Goal: Communication & Community: Answer question/provide support

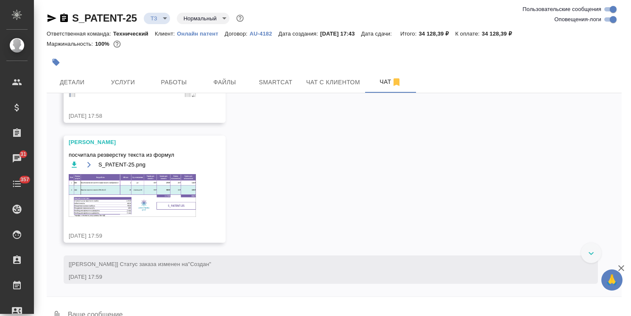
scroll to position [446, 0]
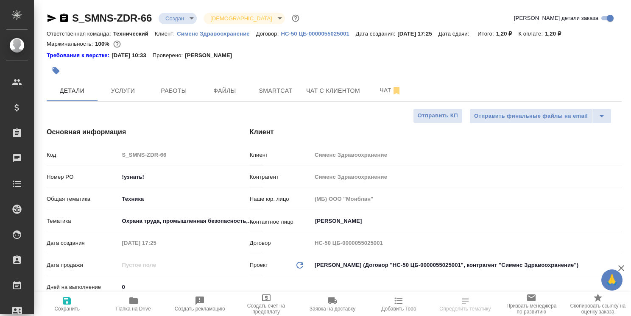
select select "RU"
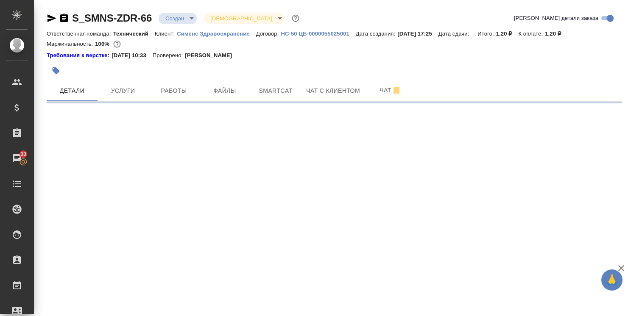
select select "RU"
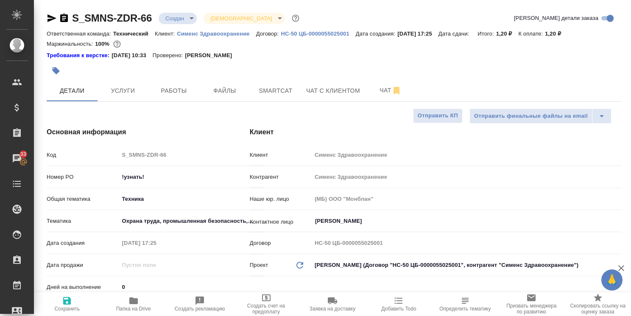
type textarea "x"
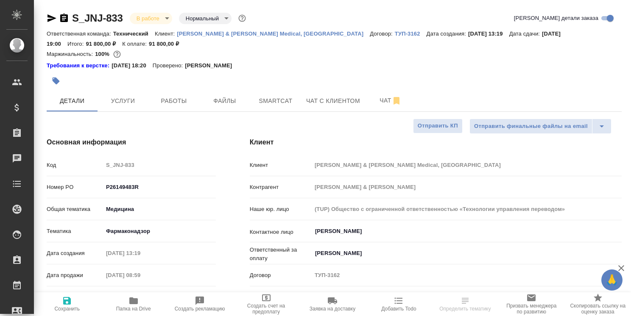
select select "RU"
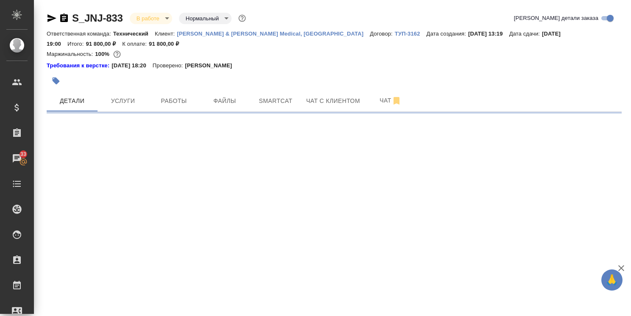
select select "RU"
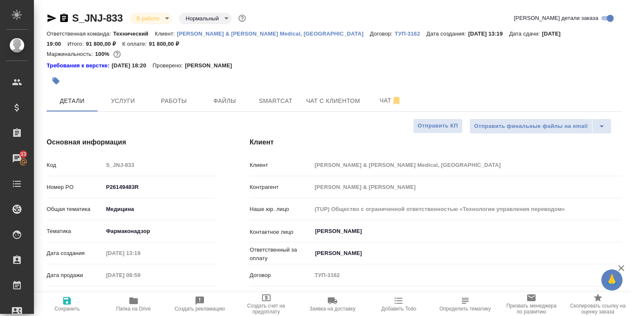
type textarea "x"
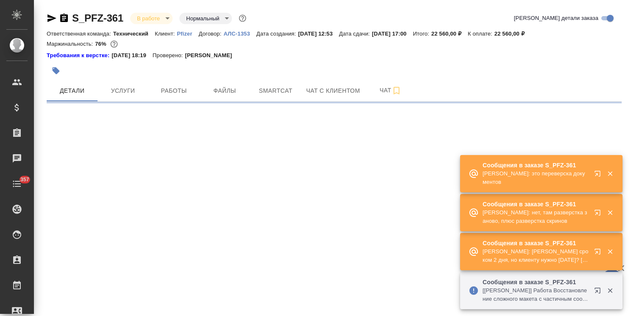
select select "RU"
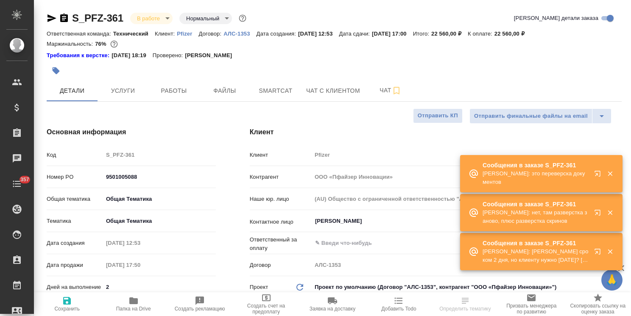
type textarea "x"
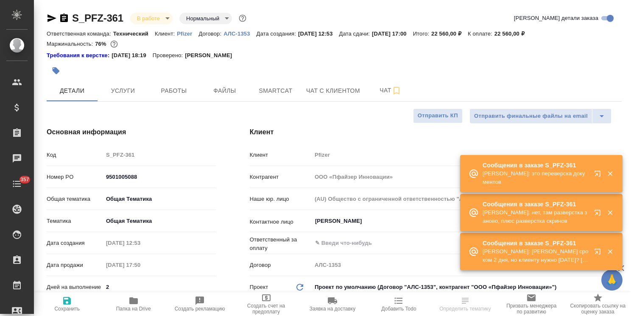
type textarea "x"
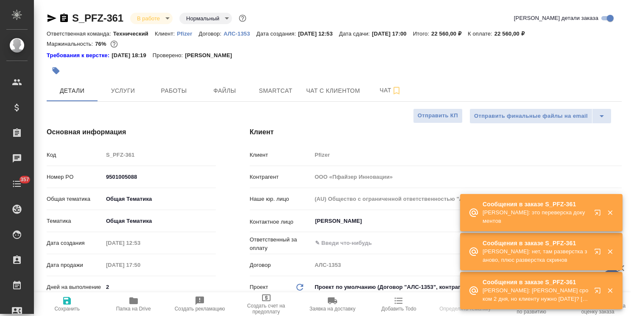
type textarea "x"
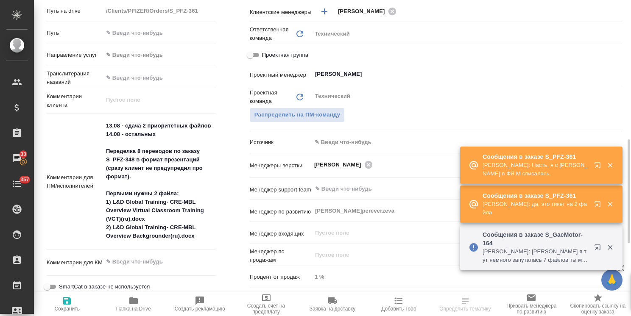
scroll to position [382, 0]
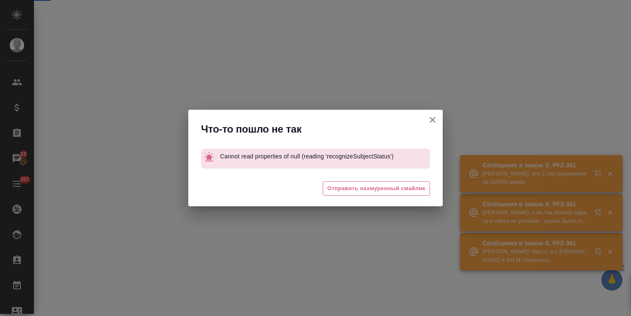
drag, startPoint x: 627, startPoint y: 147, endPoint x: 602, endPoint y: 128, distance: 31.4
click at [629, 119] on div "Что-то пошло не так Cannot read properties of null (reading 'recognizeSubjectSt…" at bounding box center [315, 158] width 631 height 316
select select "RU"
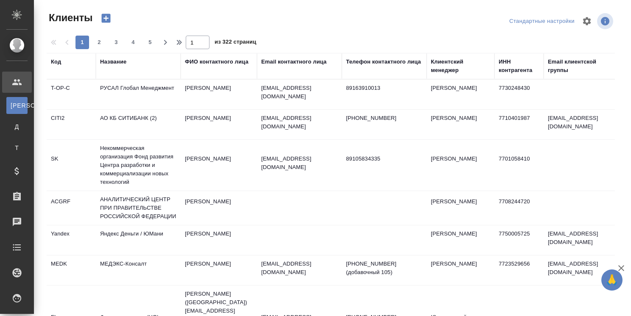
select select "RU"
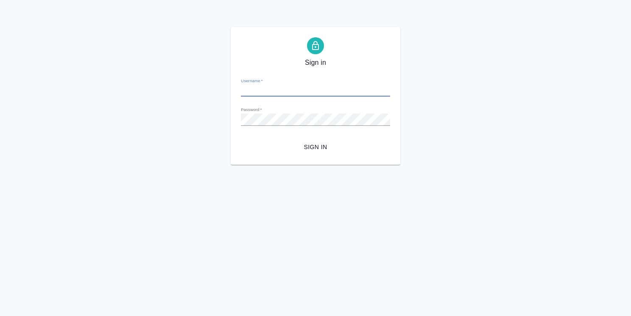
type input "[PERSON_NAME][EMAIL_ADDRESS][DOMAIN_NAME]"
click at [307, 148] on span "Sign in" at bounding box center [316, 147] width 136 height 11
click at [313, 151] on span "Sign in" at bounding box center [316, 147] width 136 height 11
type input "o.usmanova@awatera.com"
click at [313, 144] on span "Sign in" at bounding box center [316, 147] width 136 height 11
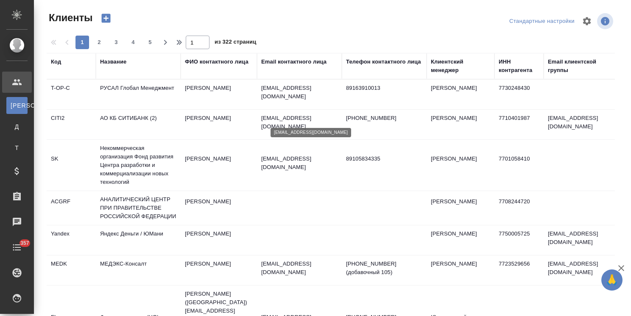
select select "RU"
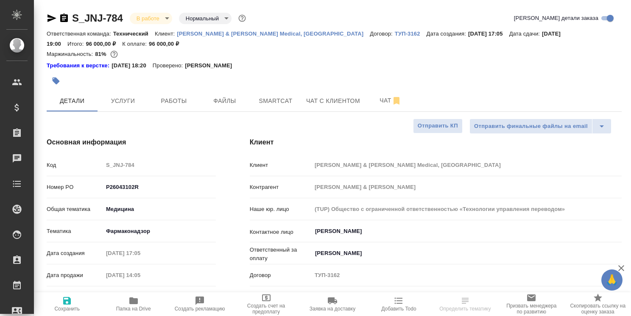
select select "RU"
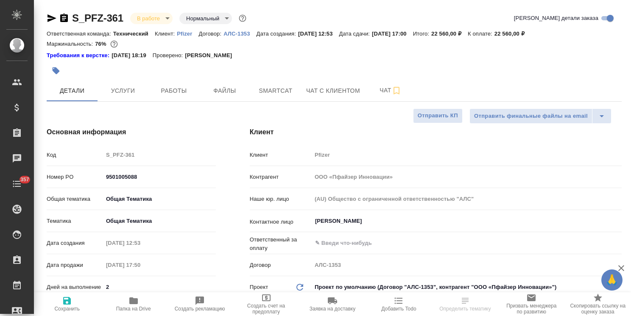
select select "RU"
click at [131, 306] on span "Папка на Drive" at bounding box center [133, 309] width 35 height 6
select select "RU"
type textarea "x"
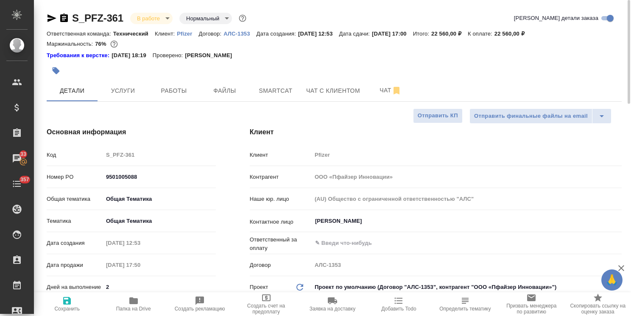
type textarea "x"
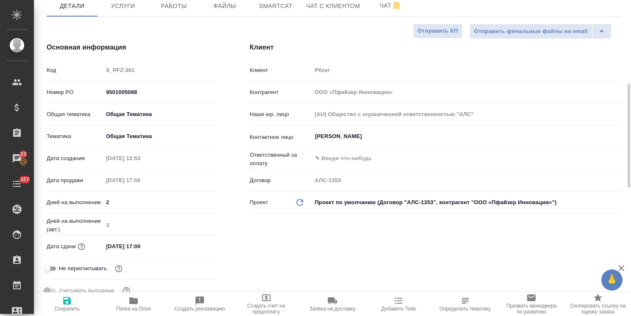
scroll to position [127, 0]
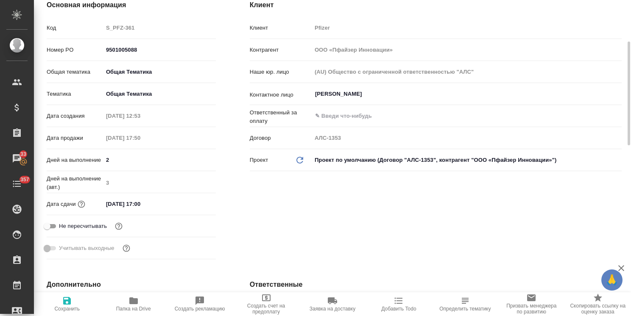
click at [219, 219] on div "Основная информация Код S_PFZ-361 Номер PO 9501005088 Общая тематика Общая Тема…" at bounding box center [131, 131] width 203 height 297
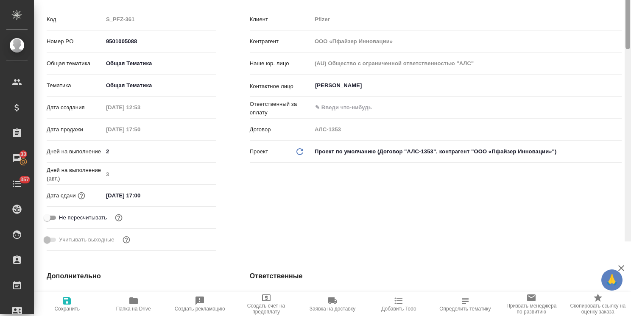
scroll to position [16, 0]
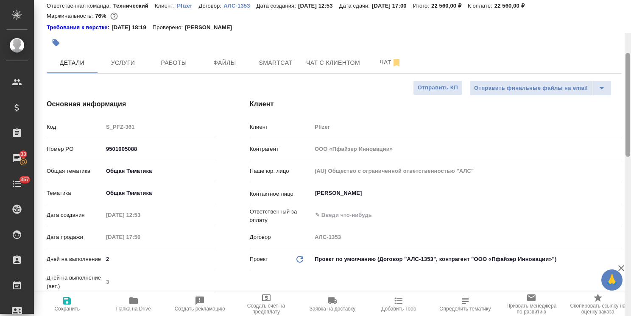
drag, startPoint x: 627, startPoint y: 214, endPoint x: 626, endPoint y: 48, distance: 166.7
click at [626, 53] on div at bounding box center [628, 105] width 5 height 104
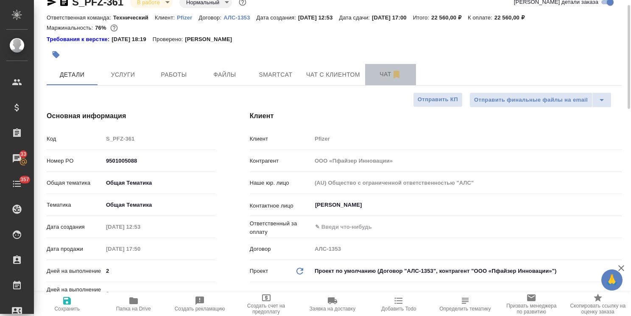
click at [385, 79] on span "Чат" at bounding box center [390, 74] width 41 height 11
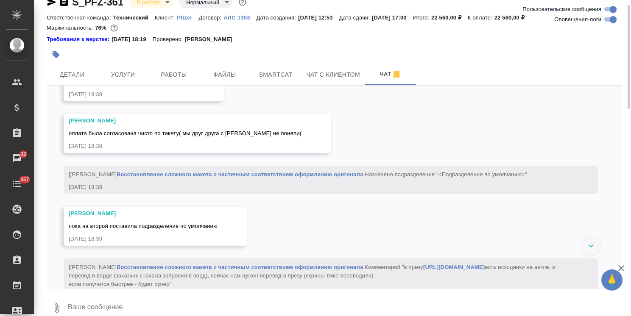
scroll to position [3867, 0]
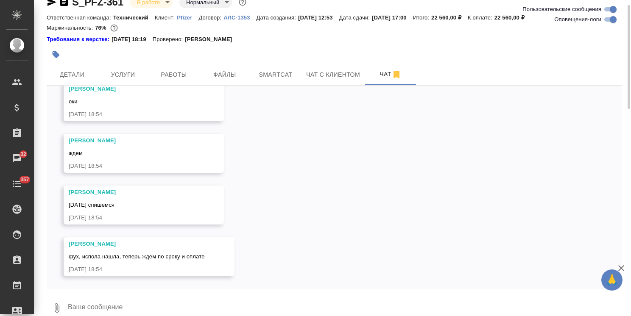
click at [133, 302] on textarea at bounding box center [344, 308] width 555 height 29
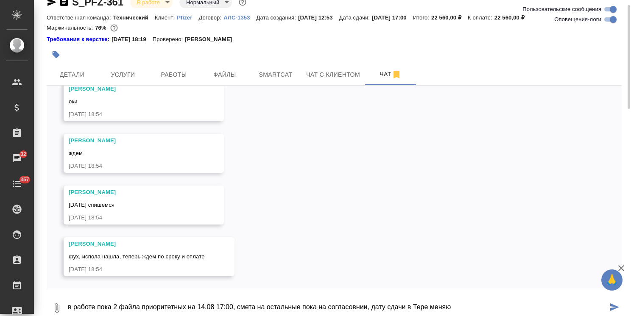
type textarea "в работе пока 2 файла приоритетных на 14.08 17:00, смета на остальные пока на с…"
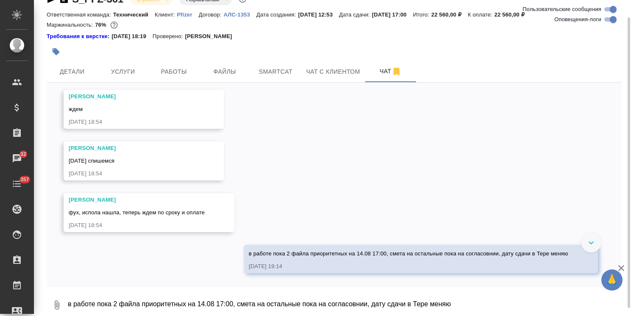
scroll to position [3909, 0]
click at [78, 76] on span "Детали" at bounding box center [72, 72] width 41 height 11
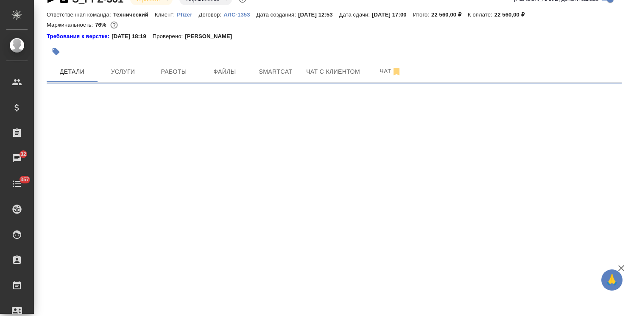
select select "RU"
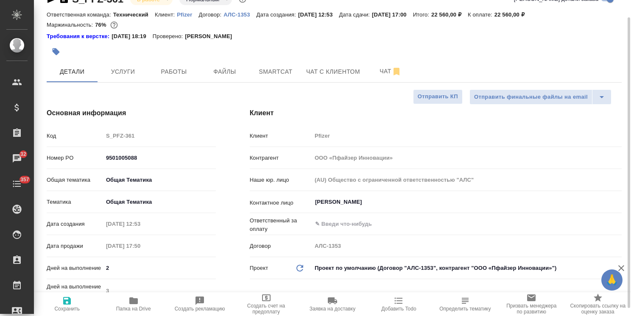
type textarea "x"
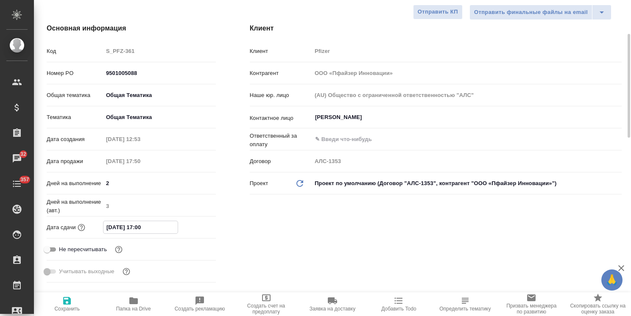
click at [109, 227] on input "15.08.2025 17:00" at bounding box center [140, 227] width 74 height 12
type input "14.08.2025 17:00"
type textarea "x"
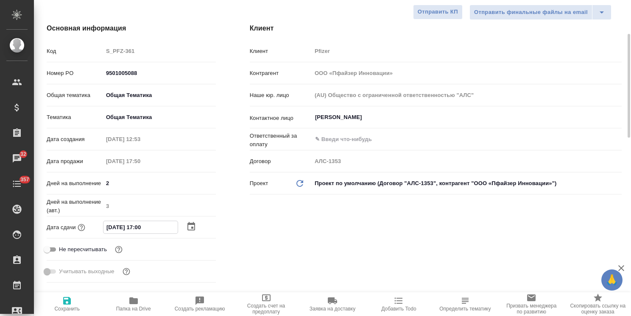
type input "14.08.2025 17:00"
click at [77, 298] on span "Сохранить" at bounding box center [67, 304] width 56 height 16
type textarea "x"
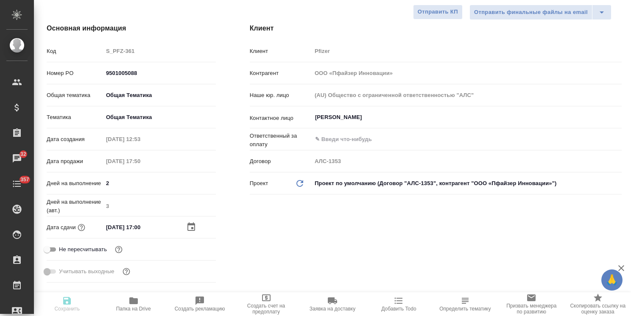
type textarea "x"
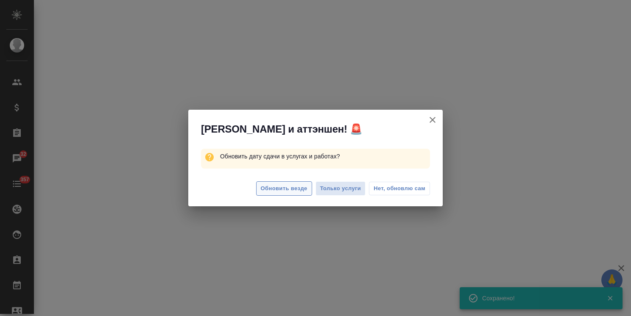
click at [298, 189] on span "Обновить везде" at bounding box center [284, 189] width 47 height 10
select select "RU"
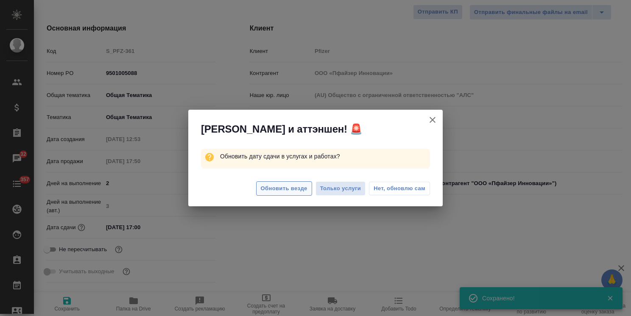
type textarea "x"
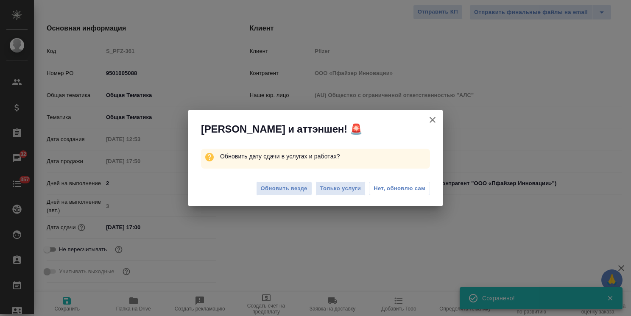
type textarea "x"
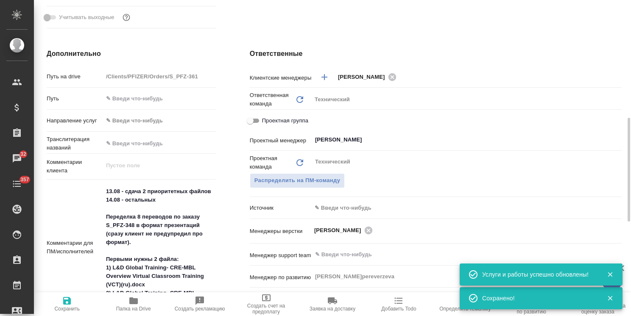
scroll to position [316, 0]
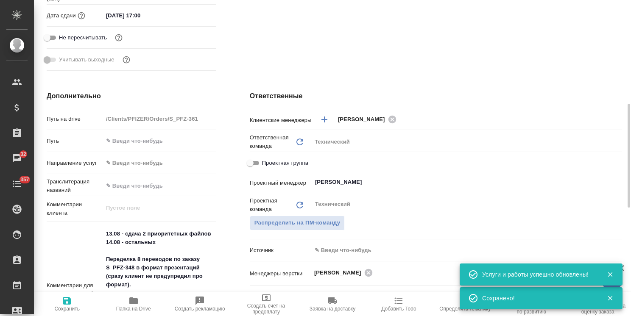
type textarea "x"
click at [110, 235] on textarea "13.08 - сдача 2 приоритетных файлов 14.08 - остальных Переделка 8 переводов по …" at bounding box center [159, 289] width 112 height 125
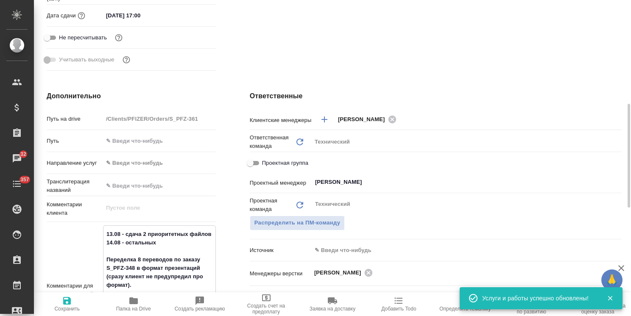
type textarea "x"
type textarea "14.08 - сдача 2 приоритетных файлов 14.08 - остальных Переделка 8 переводов по …"
type textarea "x"
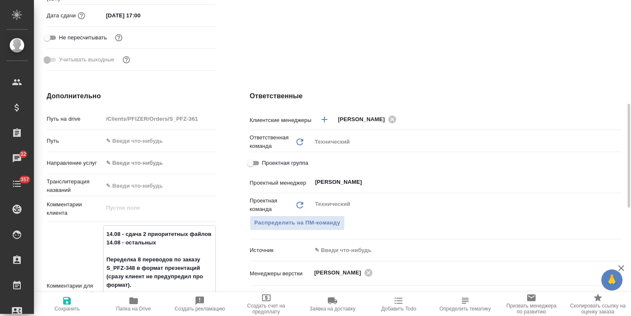
drag, startPoint x: 119, startPoint y: 243, endPoint x: 101, endPoint y: 244, distance: 18.3
click at [101, 244] on div "Комментарии для ПМ/исполнителей 14.08 - сдача 2 приоритетных файлов 14.08 - ост…" at bounding box center [131, 291] width 169 height 130
drag, startPoint x: 120, startPoint y: 244, endPoint x: 98, endPoint y: 241, distance: 22.3
click at [98, 241] on div "Комментарии для ПМ/исполнителей 14.08 - сдача 2 приоритетных файлов 14.08 - ост…" at bounding box center [131, 291] width 169 height 130
type textarea "14.08 - сдача 2 приоритетных файлов ? - остальных Переделка 8 переводов по зака…"
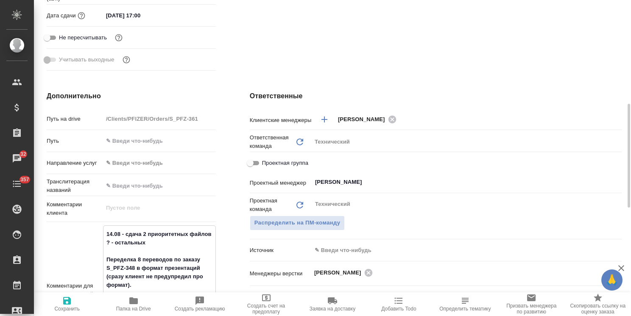
type textarea "x"
type textarea "14.08 - сдача 2 приоритетных файлов ? - остальных Переделка 8 переводов по зака…"
type textarea "x"
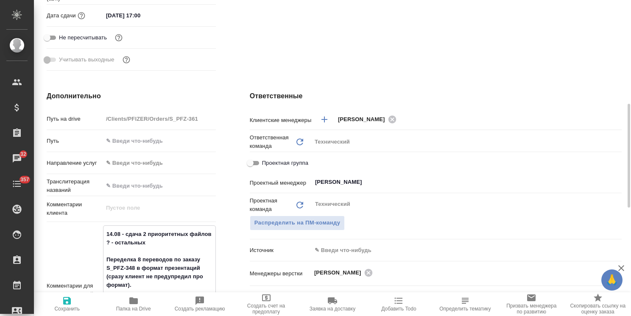
click at [74, 299] on span "Сохранить" at bounding box center [67, 304] width 56 height 16
type textarea "x"
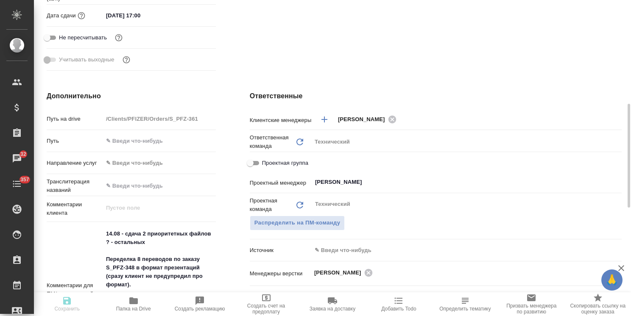
type textarea "x"
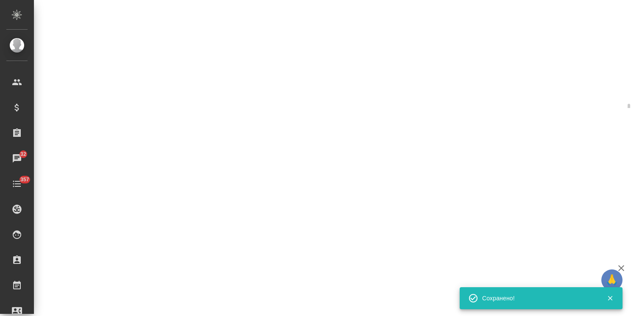
select select "RU"
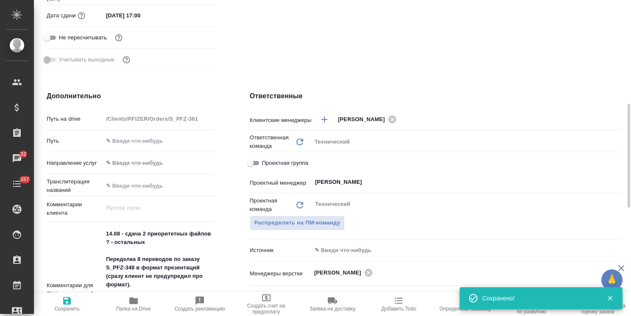
type textarea "x"
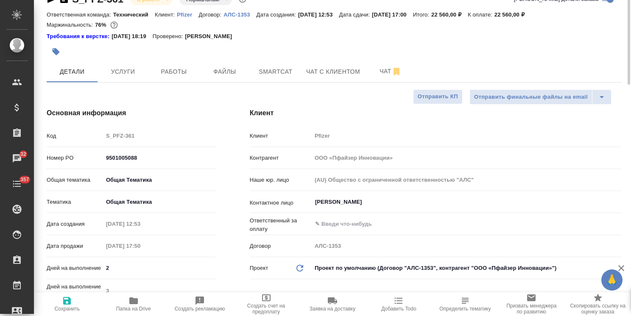
scroll to position [0, 0]
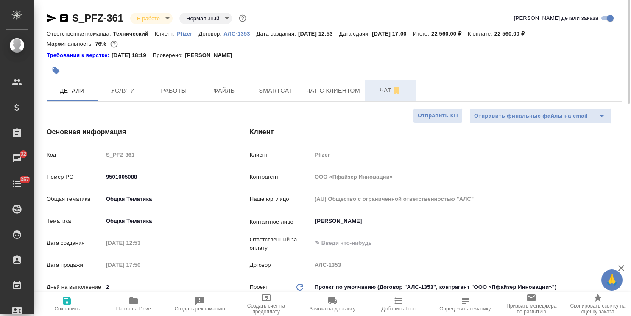
click at [375, 91] on span "Чат" at bounding box center [390, 90] width 41 height 11
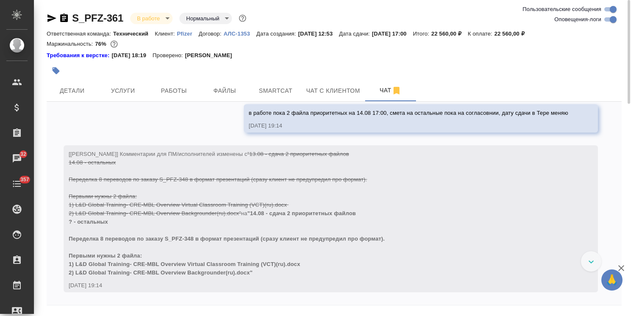
scroll to position [4026, 0]
click at [130, 92] on span "Услуги" at bounding box center [123, 91] width 41 height 11
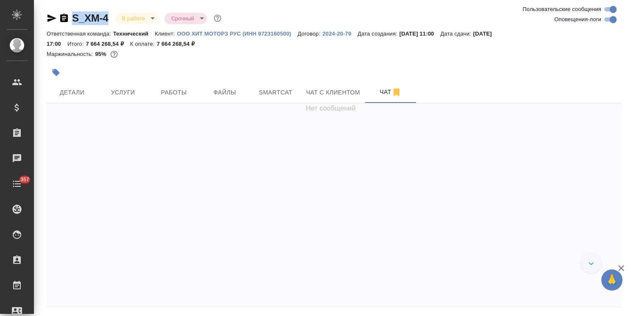
drag, startPoint x: 114, startPoint y: 9, endPoint x: 56, endPoint y: 11, distance: 57.3
click at [56, 11] on div "S_XM-4 В работе inProgress Срочный urgent Ответственная команда: Технический Кл…" at bounding box center [334, 173] width 584 height 346
copy link "S_XM-4"
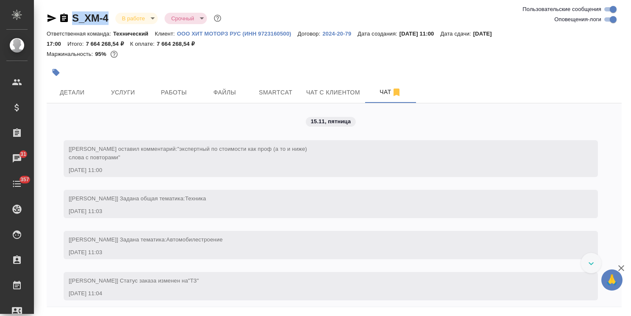
scroll to position [60068, 0]
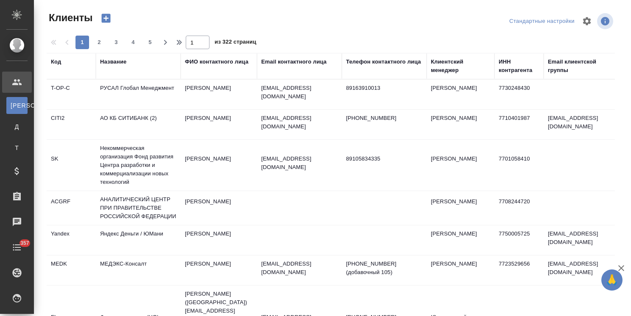
select select "RU"
click at [444, 73] on div "Клиентский менеджер" at bounding box center [460, 66] width 59 height 17
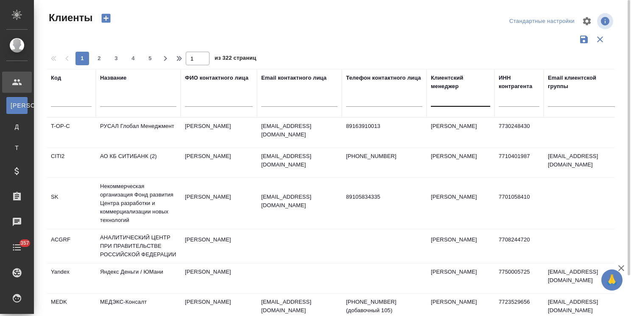
click at [442, 100] on div at bounding box center [460, 98] width 59 height 12
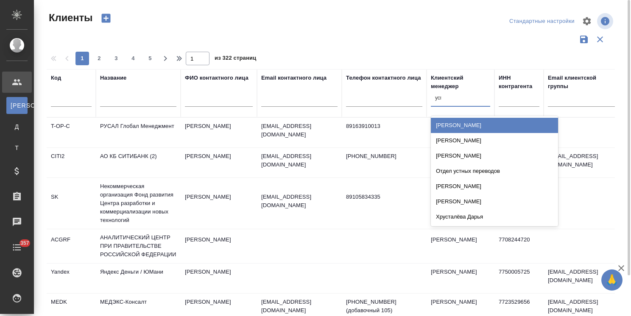
type input "усма"
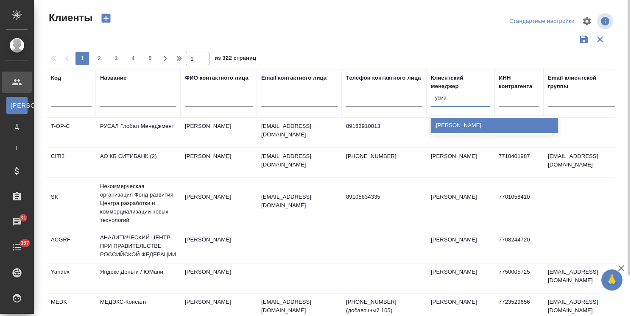
click at [448, 123] on div "[PERSON_NAME]" at bounding box center [494, 125] width 127 height 15
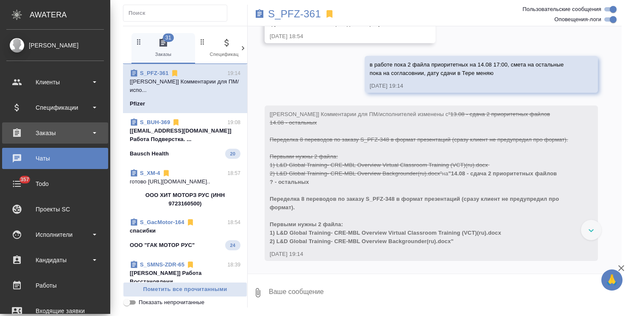
click at [57, 138] on div "Заказы" at bounding box center [55, 133] width 98 height 13
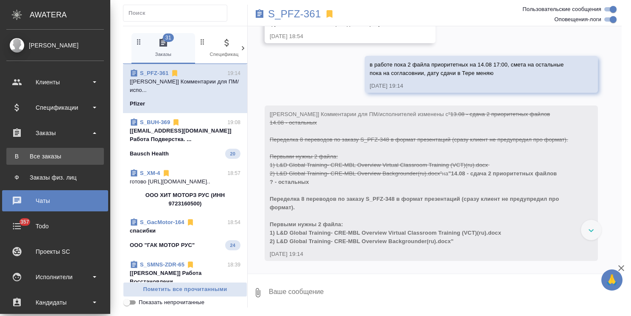
click at [50, 155] on div "Все заказы" at bounding box center [55, 156] width 89 height 8
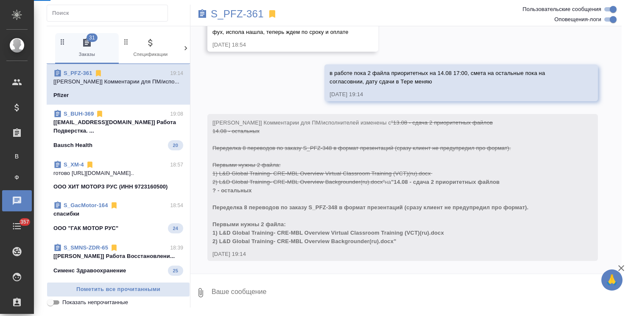
scroll to position [4253, 0]
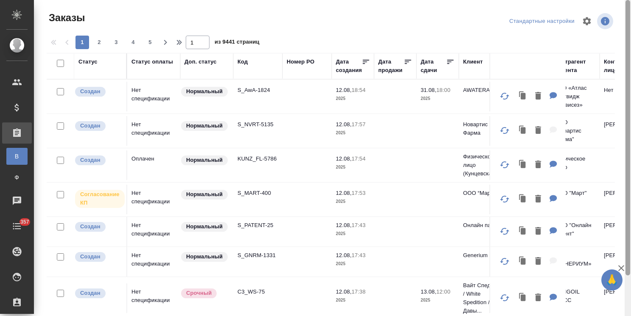
click at [621, 268] on icon "button" at bounding box center [621, 268] width 6 height 6
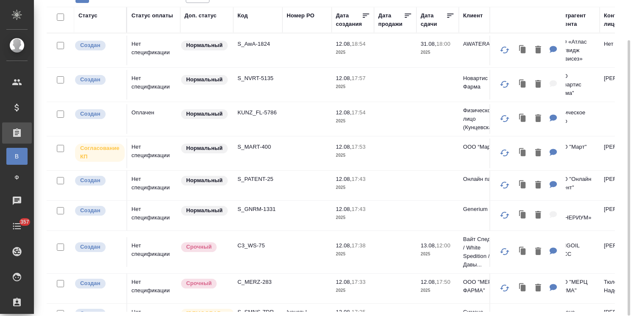
scroll to position [0, 330]
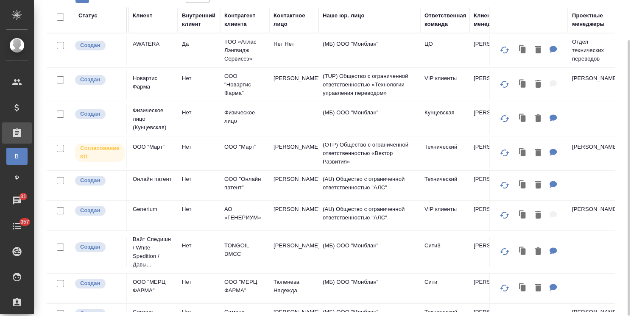
click at [479, 23] on div "Клиентские менеджеры" at bounding box center [494, 19] width 41 height 17
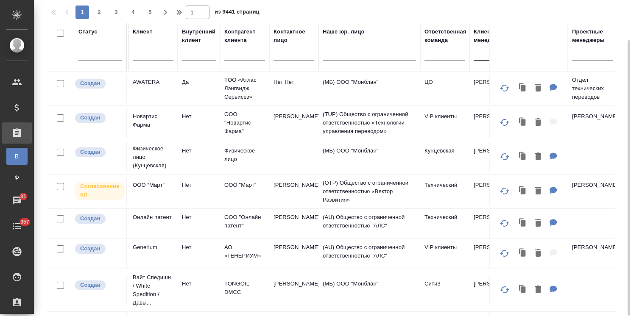
click at [478, 54] on div at bounding box center [494, 52] width 41 height 12
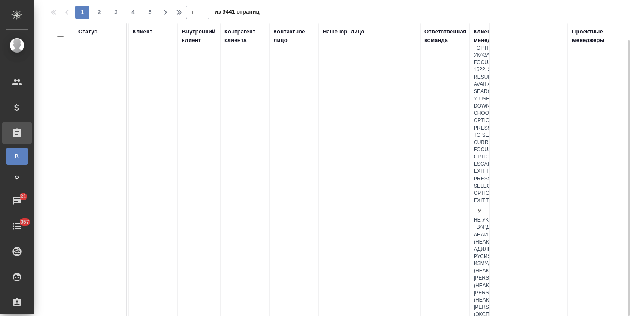
type input "усма"
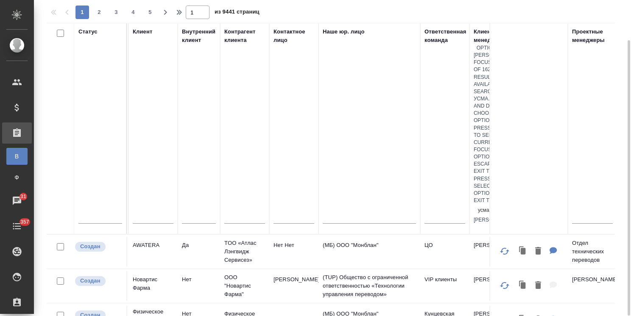
click at [481, 217] on div "[PERSON_NAME]" at bounding box center [494, 220] width 41 height 7
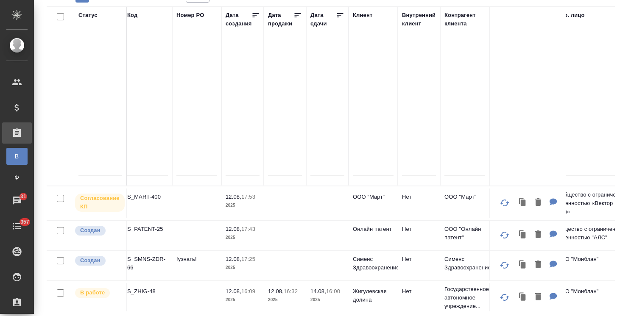
scroll to position [0, 0]
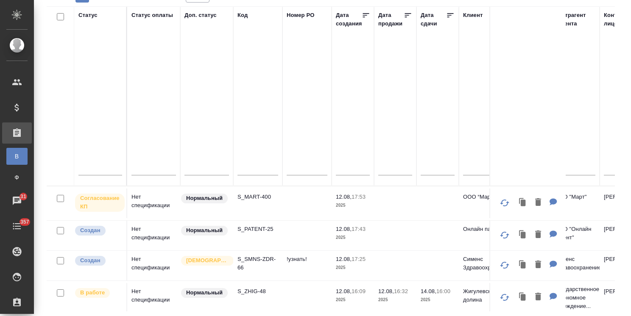
click at [259, 165] on input "text" at bounding box center [258, 170] width 41 height 11
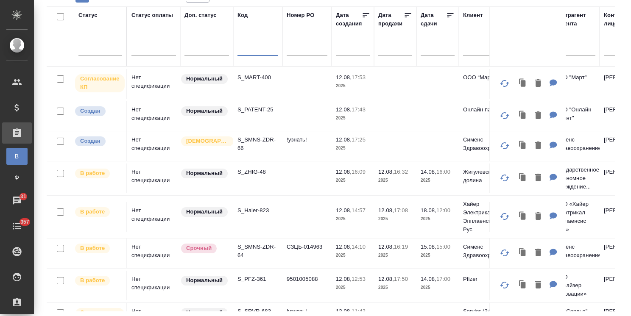
paste input "S_MART-400"
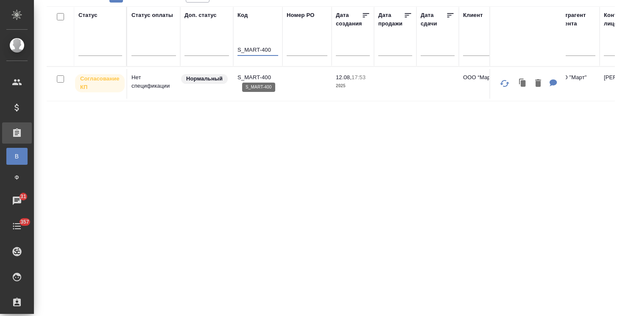
click at [254, 73] on p "S_MART-400" at bounding box center [258, 77] width 41 height 8
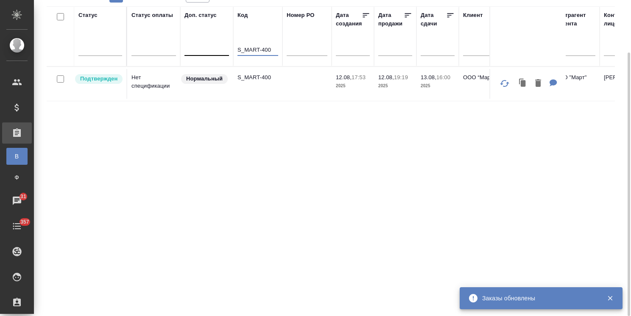
drag, startPoint x: 276, startPoint y: 42, endPoint x: 200, endPoint y: 37, distance: 75.7
paste input "JNJ-833"
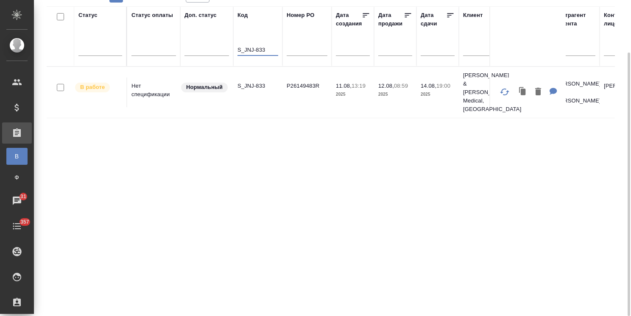
click at [252, 82] on p "S_JNJ-833" at bounding box center [258, 86] width 41 height 8
drag, startPoint x: 268, startPoint y: 42, endPoint x: 223, endPoint y: 55, distance: 46.8
paste input "SMNS-ZDR-21"
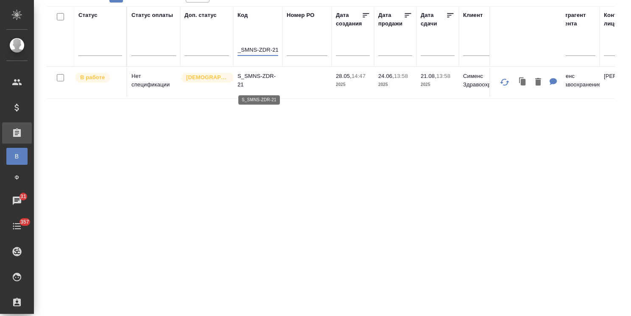
type input "S_SMNS-ZDR-21"
click at [256, 73] on p "S_SMNS-ZDR-21" at bounding box center [258, 80] width 41 height 17
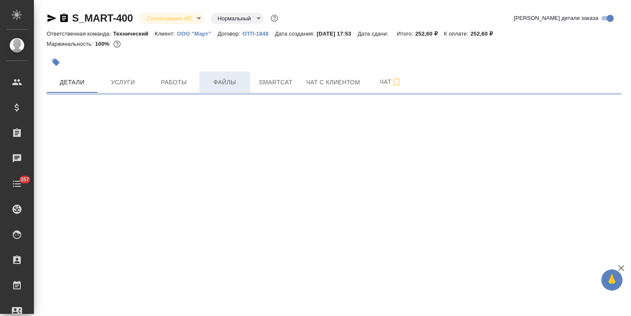
select select "RU"
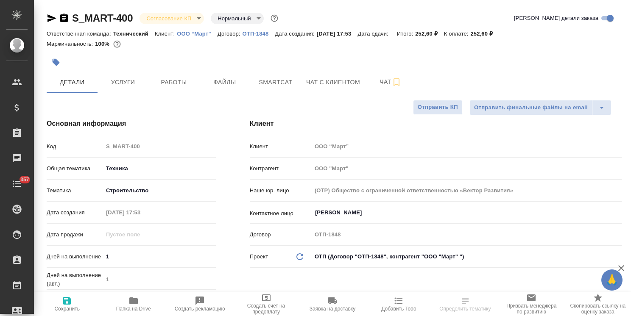
type textarea "x"
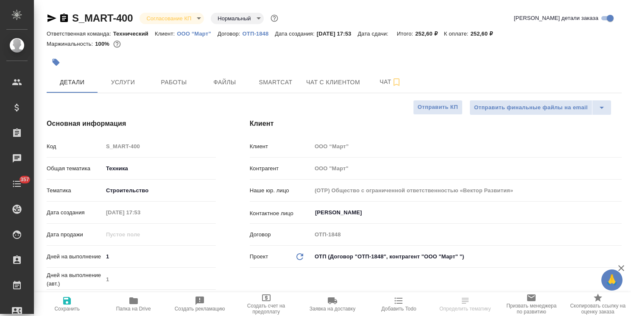
type textarea "x"
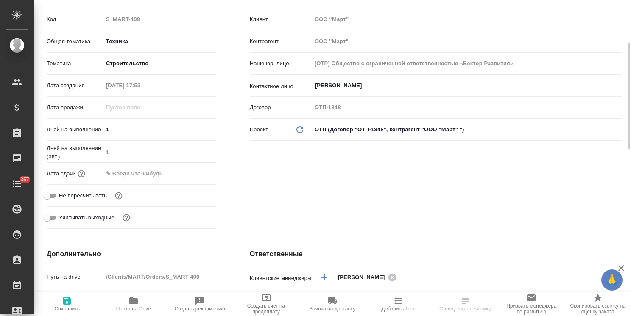
scroll to position [170, 0]
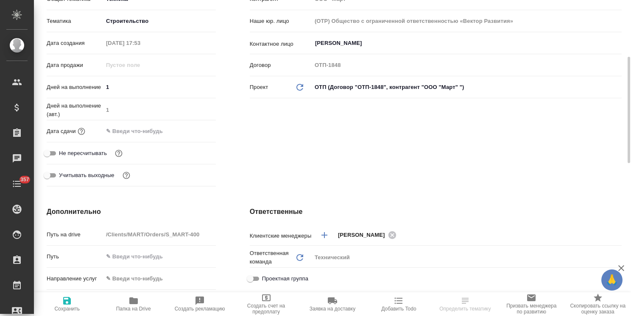
click at [161, 127] on input "text" at bounding box center [140, 131] width 74 height 12
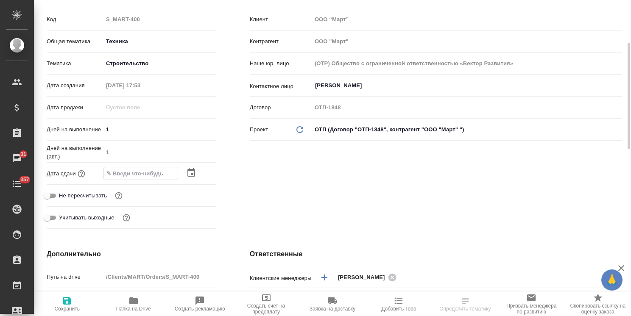
scroll to position [0, 0]
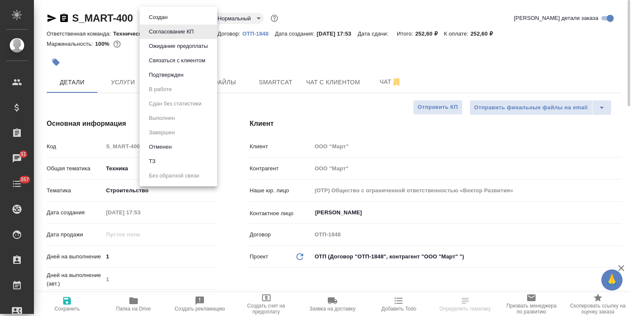
click at [174, 16] on body "🙏 .cls-1 fill:#fff; AWATERA [PERSON_NAME] Спецификации Заказы 31 Чаты 357 Todo …" at bounding box center [315, 158] width 631 height 316
click at [170, 22] on button "Подтвержден" at bounding box center [158, 17] width 24 height 9
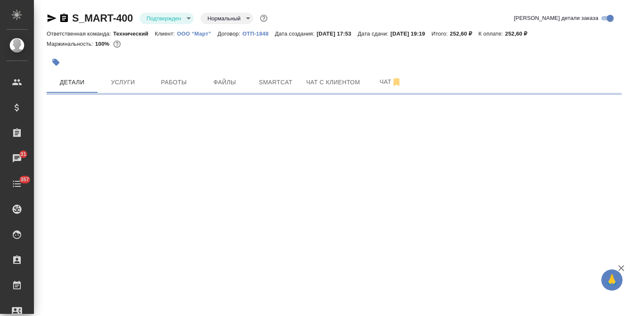
select select "RU"
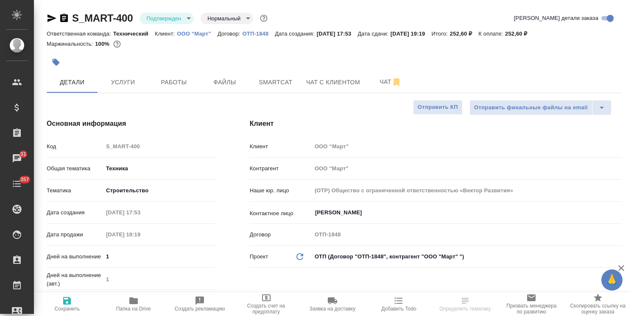
type textarea "x"
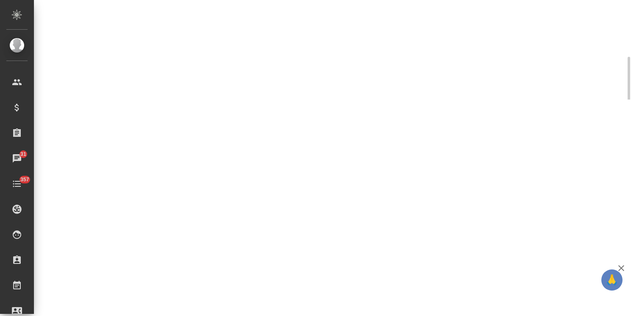
select select "RU"
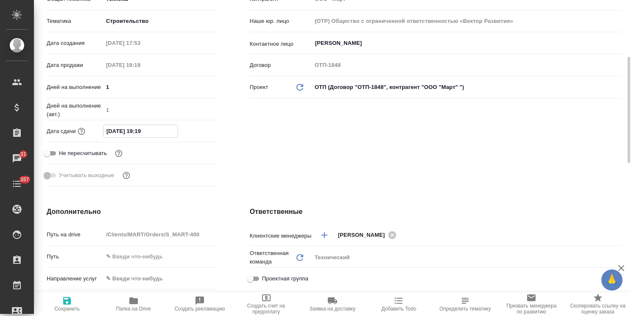
click at [138, 135] on input "13.08.2025 19:19" at bounding box center [140, 131] width 74 height 12
type input "13.08.2025 16:19"
type textarea "x"
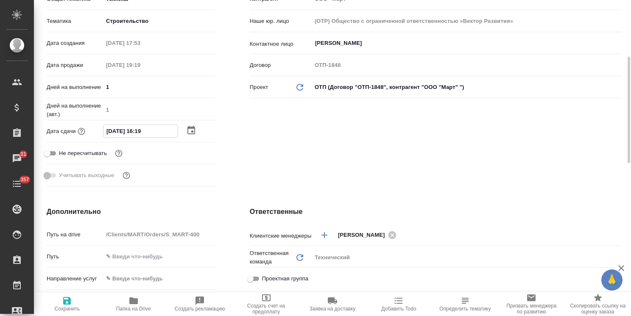
drag, startPoint x: 151, startPoint y: 130, endPoint x: 145, endPoint y: 133, distance: 7.2
click at [145, 133] on input "13.08.2025 16:19" at bounding box center [140, 131] width 74 height 12
type input "13.08.2025 16:0_"
type textarea "x"
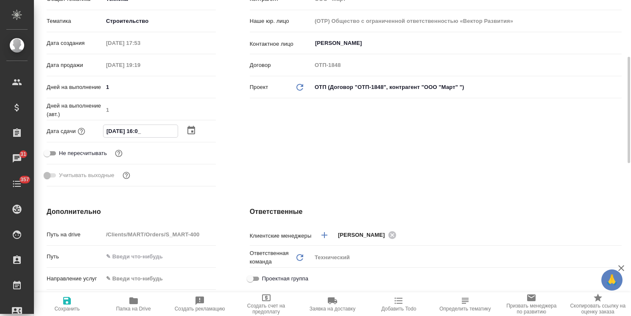
type textarea "x"
type input "13.08.2025 16:00"
type textarea "x"
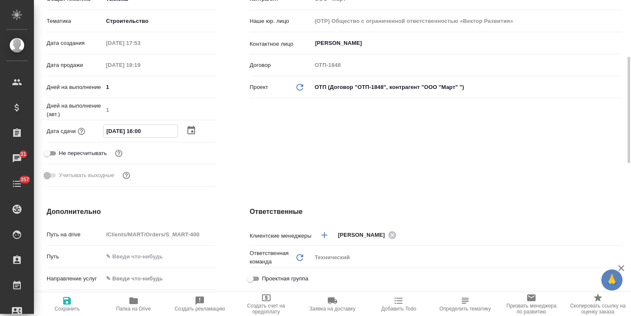
type input "13.08.2025 16:00"
click at [68, 311] on span "Сохранить" at bounding box center [66, 309] width 25 height 6
type textarea "x"
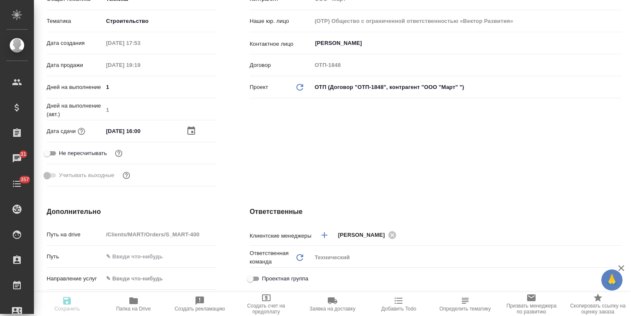
type textarea "x"
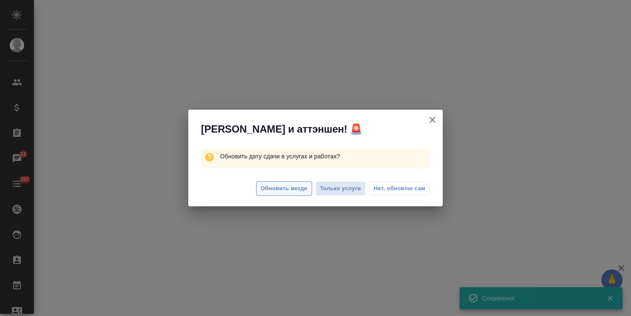
click at [299, 190] on span "Обновить везде" at bounding box center [284, 189] width 47 height 10
select select "RU"
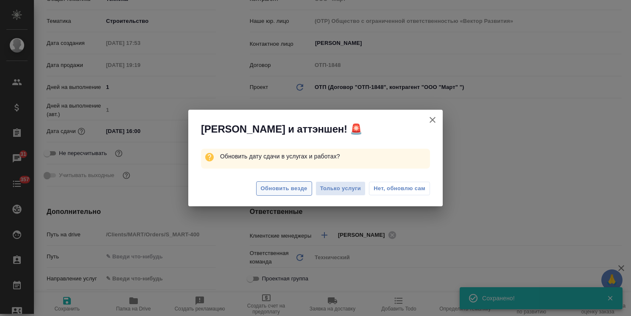
type textarea "x"
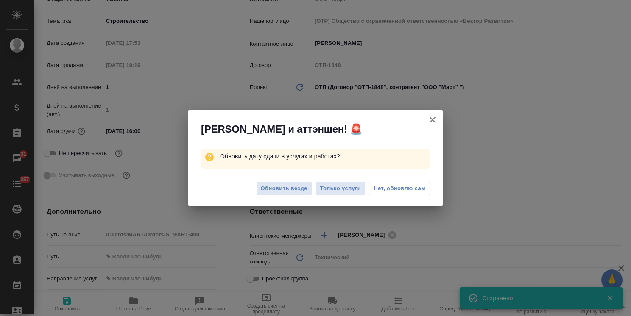
type textarea "x"
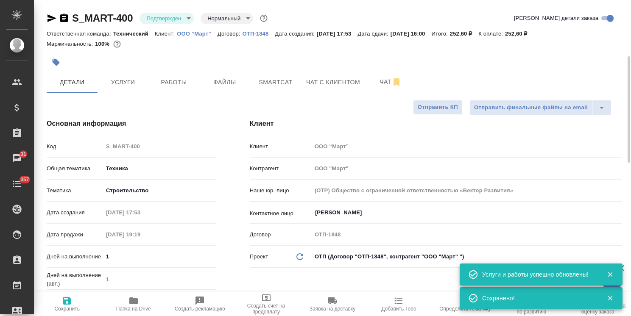
scroll to position [85, 0]
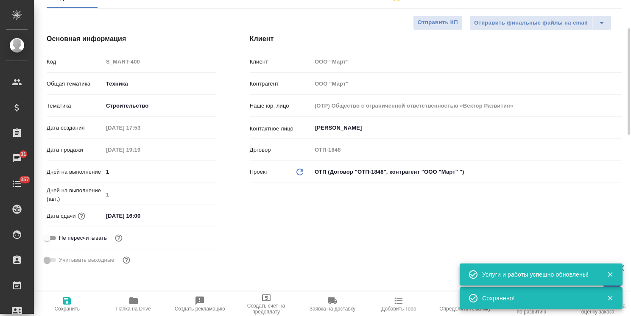
click at [69, 306] on icon "button" at bounding box center [67, 301] width 10 height 10
type textarea "x"
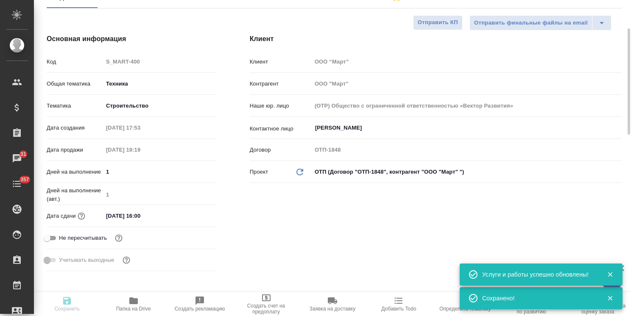
type textarea "x"
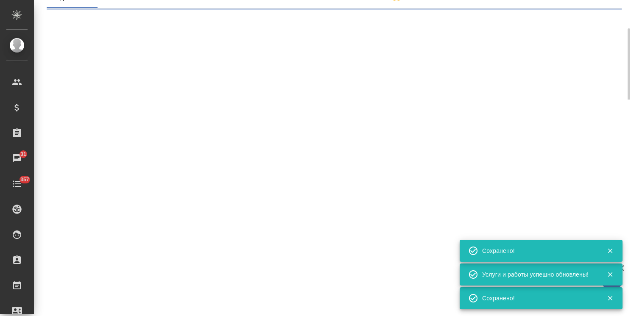
select select "RU"
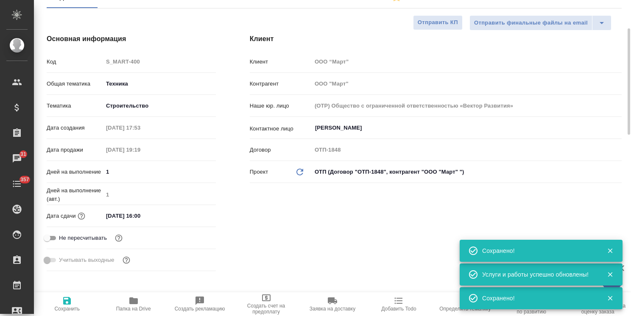
type textarea "x"
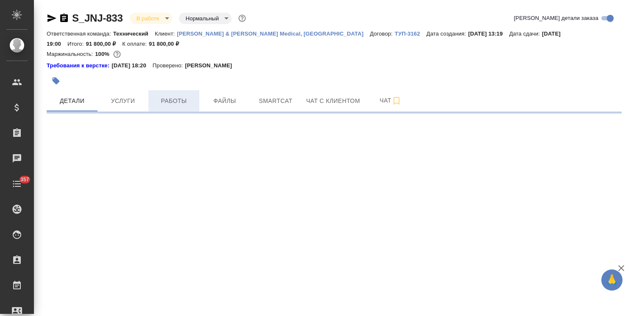
select select "RU"
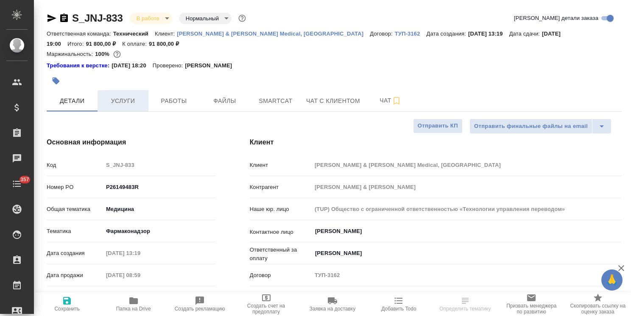
type textarea "x"
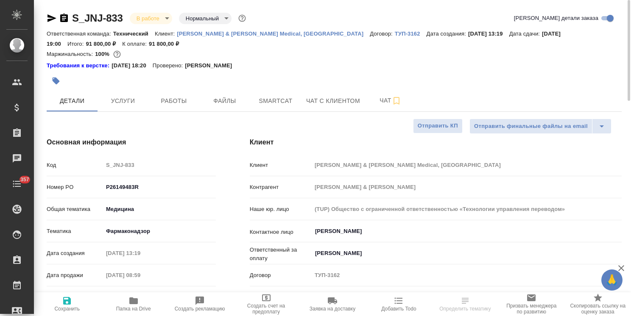
type textarea "x"
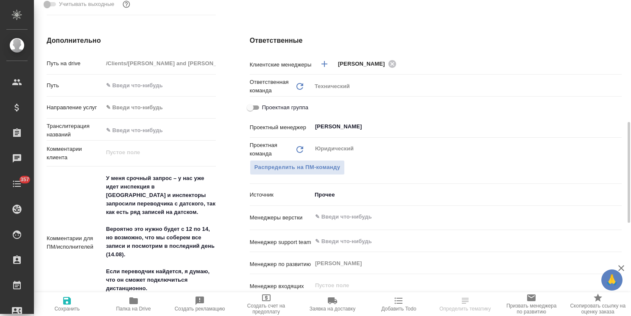
scroll to position [424, 0]
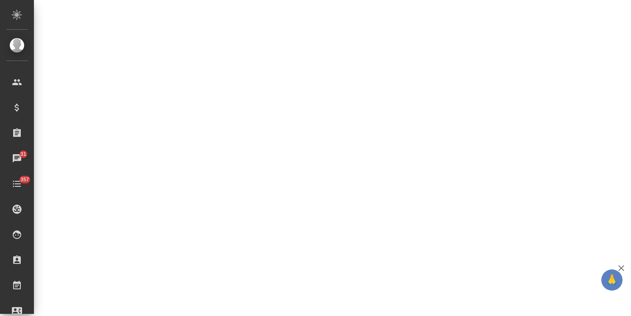
select select "RU"
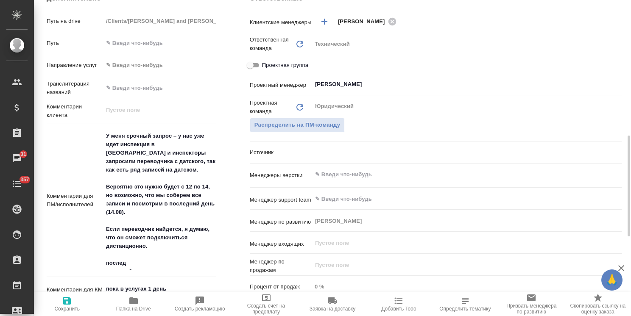
type textarea "x"
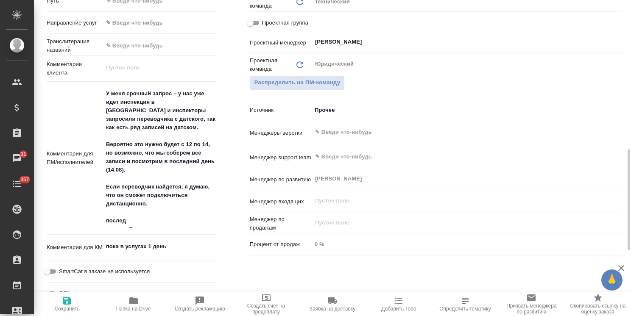
type textarea "x"
click at [105, 219] on textarea "У меня срочный запрос – у нас уже идет инспекция в [GEOGRAPHIC_DATA] и инспекто…" at bounding box center [159, 158] width 113 height 142
type textarea "x"
type textarea "У меня срочный запрос – у нас уже идет инспекция в Дании и инспекторы запросили…"
type textarea "x"
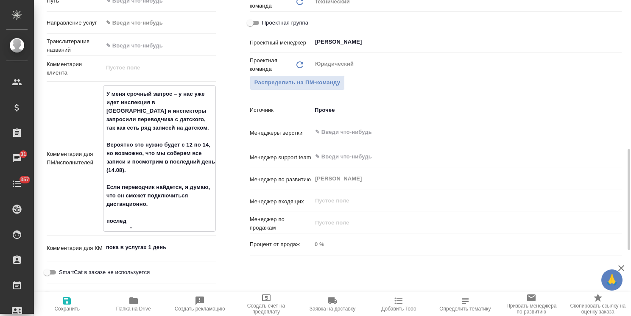
type textarea "x"
type textarea "У меня срочный запрос – у нас уже идет инспекция в Дании и инспекторы запросили…"
type textarea "x"
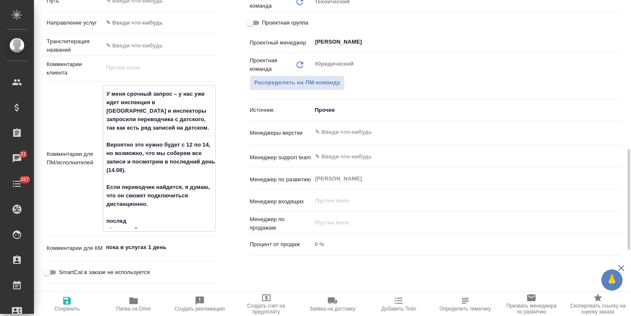
type textarea "x"
type textarea "У меня срочный запрос – у нас уже идет инспекция в Дании и инспекторы запросили…"
type textarea "x"
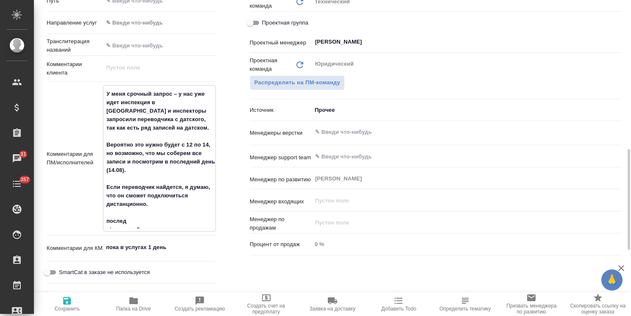
type textarea "У меня срочный запрос – у нас уже идет инспекция в Дании и инспекторы запросили…"
type textarea "x"
type textarea "У меня срочный запрос – у нас уже идет инспекция в Дании и инспекторы запросили…"
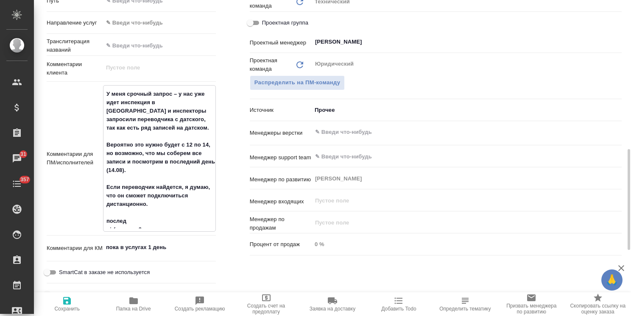
type textarea "x"
type textarea "У меня срочный запрос – у нас уже идет инспекция в Дании и инспекторы запросили…"
type textarea "x"
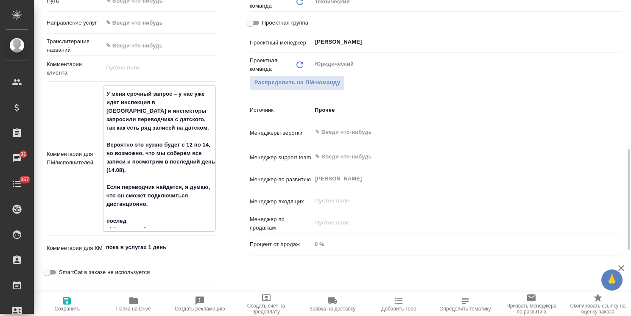
type textarea "x"
type textarea "У меня срочный запрос – у нас уже идет инспекция в Дании и инспекторы запросили…"
type textarea "x"
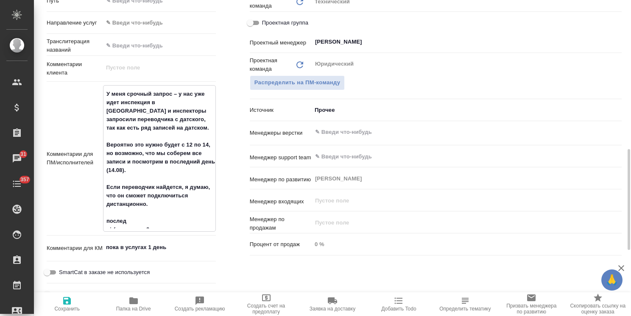
type textarea "x"
type textarea "У меня срочный запрос – у нас уже идет инспекция в Дании и инспекторы запросили…"
type textarea "x"
type textarea "У меня срочный запрос – у нас уже идет инспекция в Дании и инспекторы запросили…"
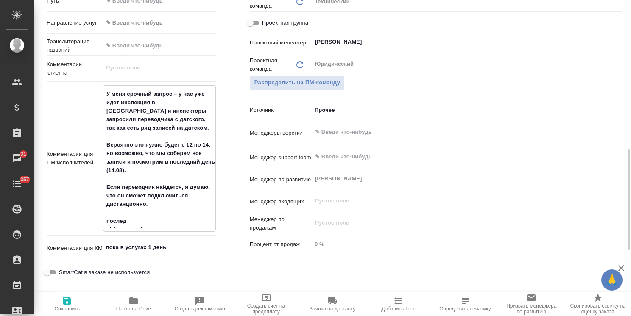
type textarea "x"
type textarea "У меня срочный запрос – у нас уже идет инспекция в Дании и инспекторы запросили…"
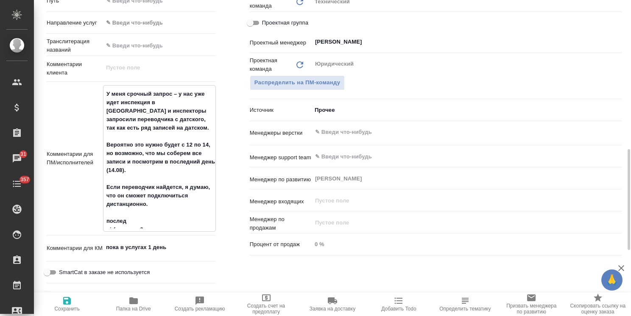
type textarea "x"
type textarea "У меня срочный запрос – у нас уже идет инспекция в Дании и инспекторы запросили…"
type textarea "x"
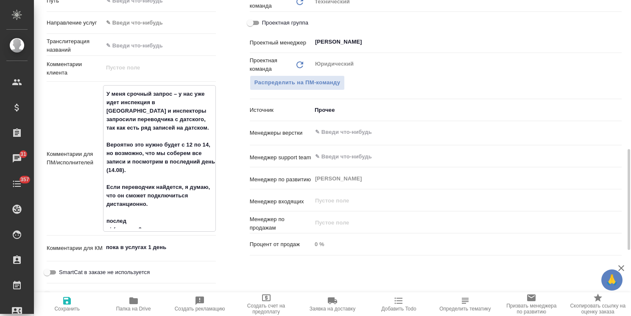
type textarea "x"
type textarea "У меня срочный запрос – у нас уже идет инспекция в Дании и инспекторы запросили…"
type textarea "x"
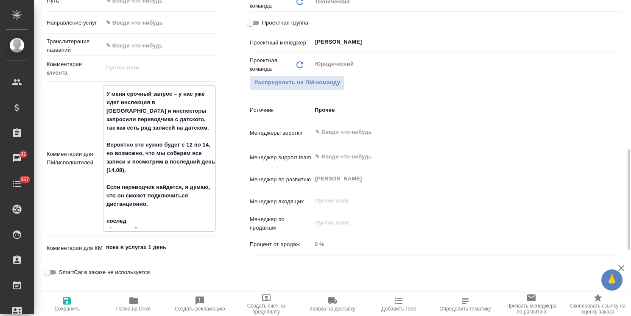
type textarea "x"
type textarea "У меня срочный запрос – у нас уже идет инспекция в Дании и инспекторы запросили…"
type textarea "x"
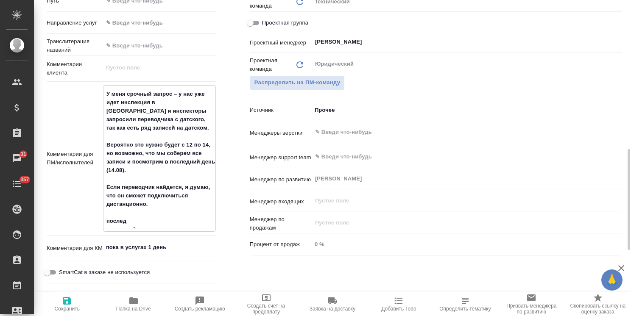
type textarea "У меня срочный запрос – у нас уже идет инспекция в Дании и инспекторы запросили…"
type textarea "x"
type textarea "У меня срочный запрос – у нас уже идет инспекция в Дании и инспекторы запросили…"
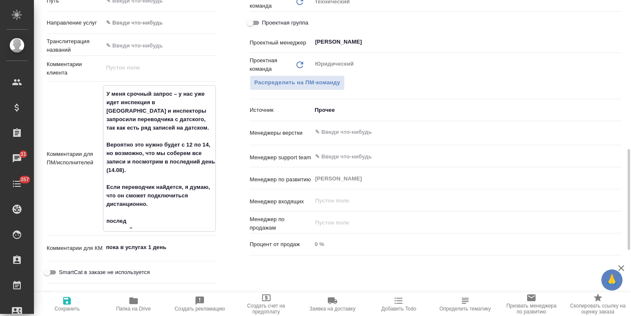
type textarea "x"
type textarea "У меня срочный запрос – у нас уже идет инспекция в Дании и инспекторы запросили…"
type textarea "x"
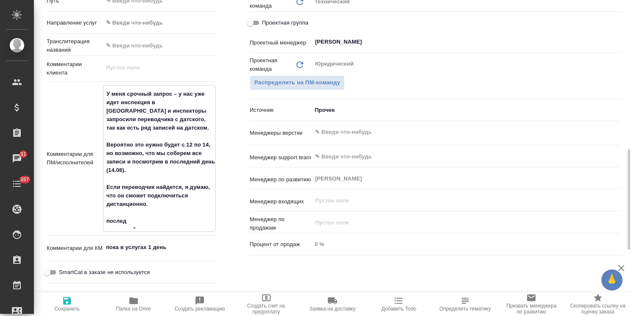
type textarea "x"
type textarea "У меня срочный запрос – у нас уже идет инспекция в Дании и инспекторы запросили…"
type textarea "x"
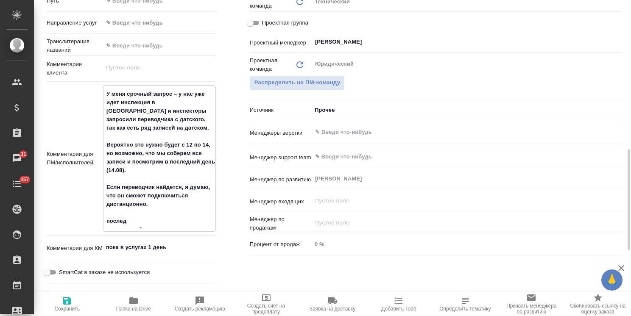
type textarea "x"
type textarea "У меня срочный запрос – у нас уже идет инспекция в Дании и инспекторы запросили…"
type textarea "x"
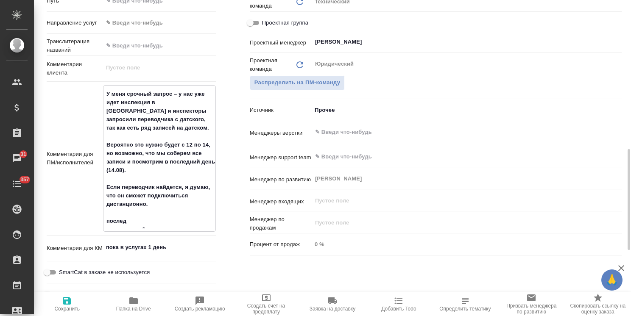
type textarea "У меня срочный запрос – у нас уже идет инспекция в Дании и инспекторы запросили…"
type textarea "x"
type textarea "У меня срочный запрос – у нас уже идет инспекция в Дании и инспекторы запросили…"
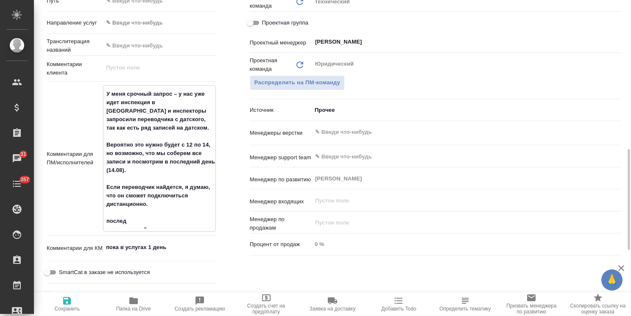
type textarea "x"
type textarea "У меня срочный запрос – у нас уже идет инспекция в Дании и инспекторы запросили…"
type textarea "x"
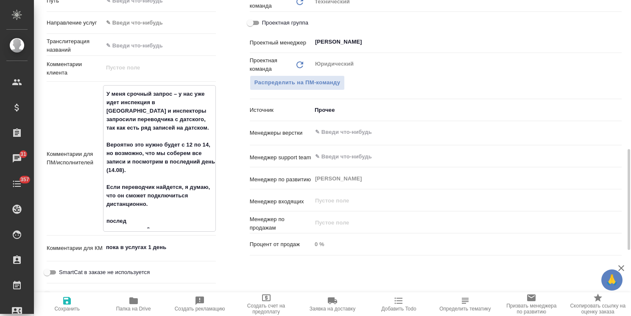
type textarea "x"
type textarea "У меня срочный запрос – у нас уже идет инспекция в Дании и инспекторы запросили…"
type textarea "x"
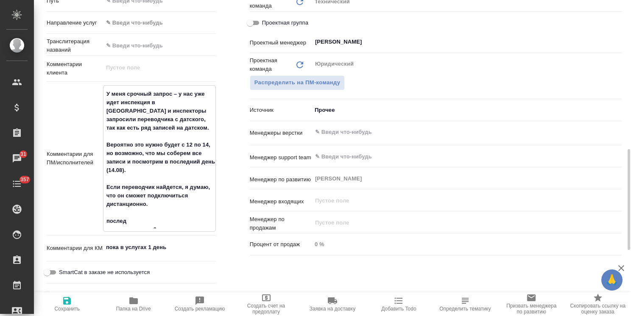
type textarea "x"
type textarea "У меня срочный запрос – у нас уже идет инспекция в Дании и инспекторы запросили…"
type textarea "x"
type textarea "У меня срочный запрос – у нас уже идет инспекция в Дании и инспекторы запросили…"
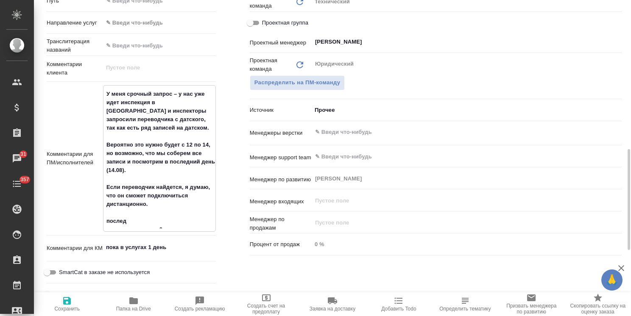
type textarea "x"
type textarea "У меня срочный запрос – у нас уже идет инспекция в Дании и инспекторы запросили…"
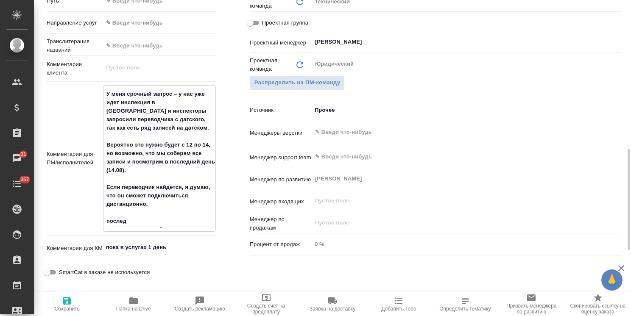
type textarea "x"
type textarea "У меня срочный запрос – у нас уже идет инспекция в Дании и инспекторы запросили…"
type textarea "x"
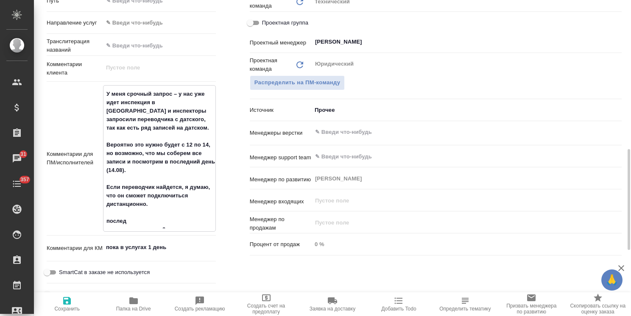
type textarea "x"
type textarea "У меня срочный запрос – у нас уже идет инспекция в Дании и инспекторы запросили…"
type textarea "x"
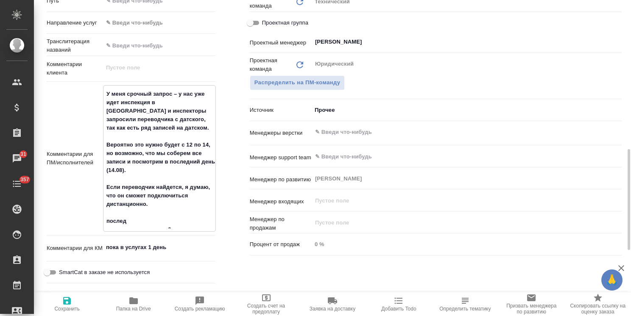
type textarea "У меня срочный запрос – у нас уже идет инспекция в Дании и инспекторы запросили…"
type textarea "x"
click at [191, 236] on div "Комментарии для ПМ/исполнителей У меня срочный запрос – у нас уже идет инспекци…" at bounding box center [131, 162] width 169 height 154
type textarea "x"
click at [188, 245] on textarea "пока в услугах 1 день" at bounding box center [159, 247] width 112 height 14
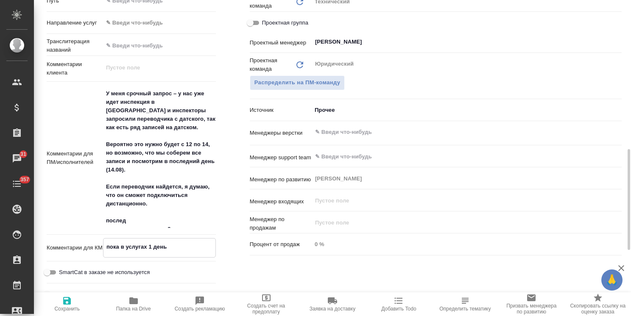
type textarea "x"
type textarea "пока в услугах 1 день"
type textarea "x"
type textarea "пока в услугах 1 день ("
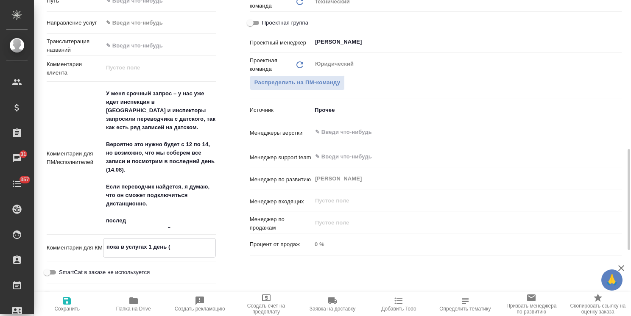
type textarea "x"
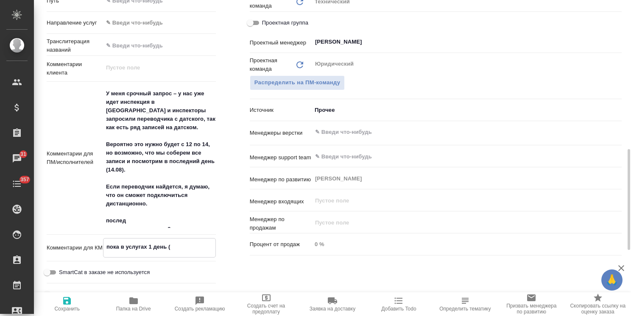
type textarea "пока в услугах 1 день (1"
type textarea "x"
type textarea "пока в услугах 1 день (12"
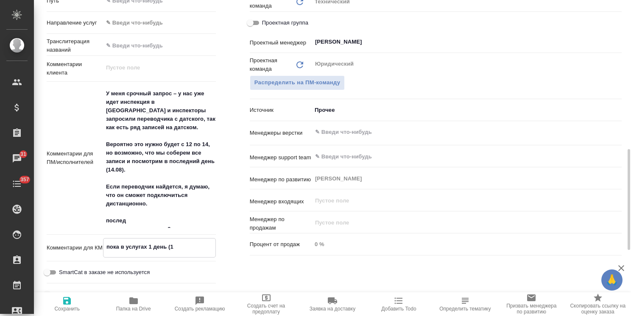
type textarea "x"
type textarea "пока в услугах 1 день (12."
type textarea "x"
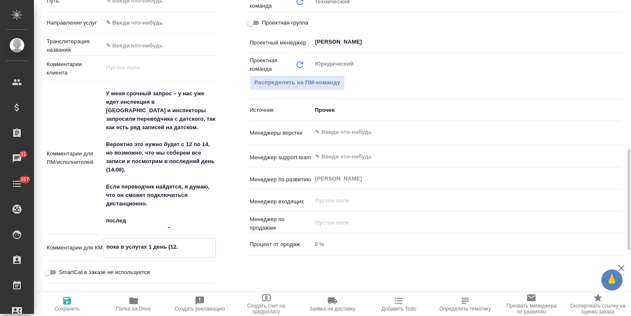
type textarea "x"
type textarea "пока в услугах 1 день (12.0"
type textarea "x"
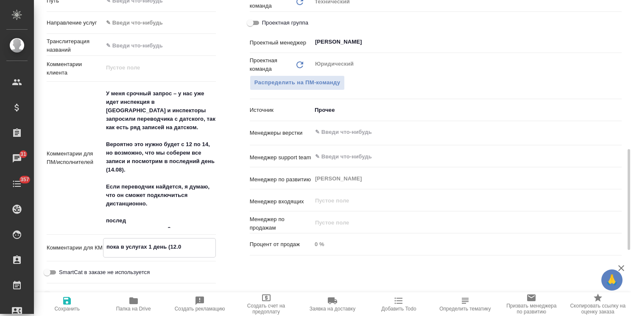
type textarea "x"
type textarea "пока в услугах 1 день (12.08"
type textarea "x"
type textarea "пока в услугах 1 день (12.08)"
type textarea "x"
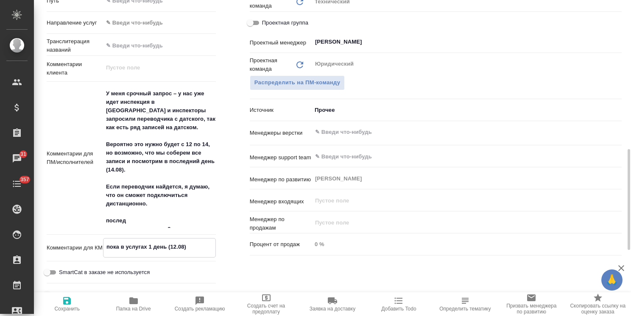
type textarea "x"
type textarea "пока в услугах 1 день (12.08)"
type textarea "x"
click at [65, 302] on icon "button" at bounding box center [67, 301] width 8 height 8
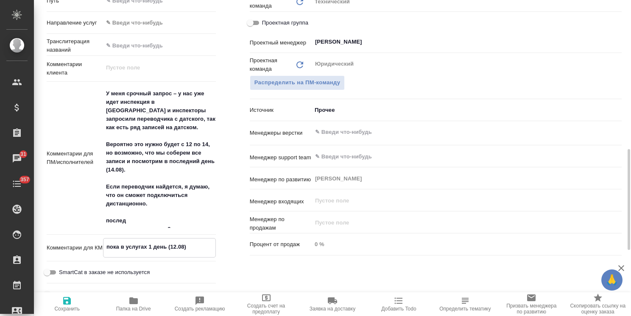
type textarea "x"
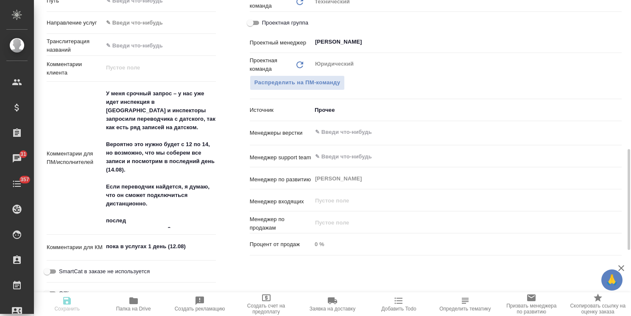
type textarea "x"
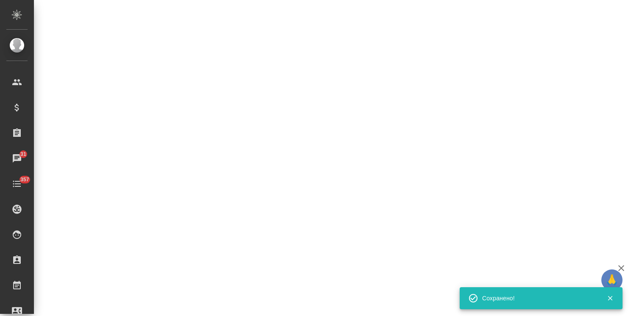
select select "RU"
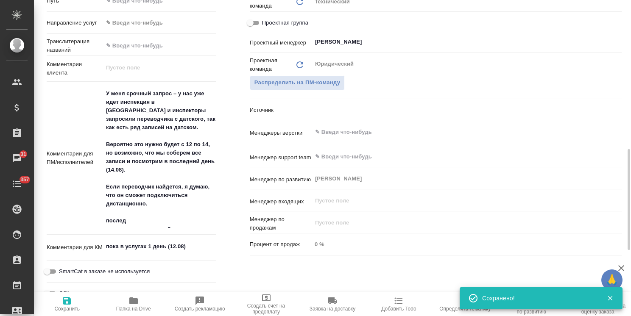
type textarea "x"
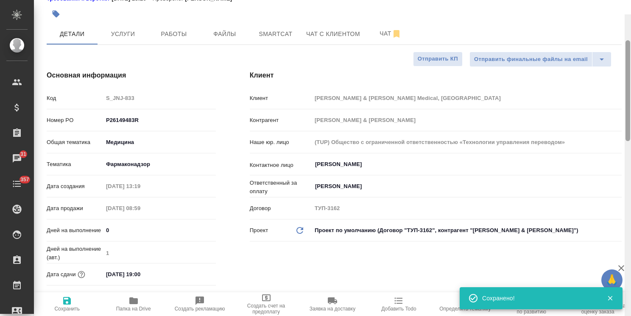
scroll to position [0, 0]
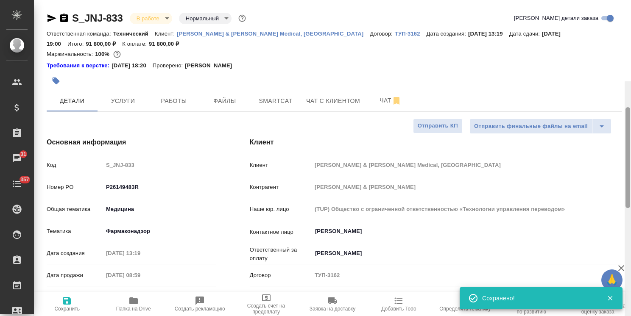
drag, startPoint x: 629, startPoint y: 230, endPoint x: 607, endPoint y: 61, distance: 169.7
click at [608, 61] on div "S_JNJ-833 В работе inProgress Нормальный normal Кратко детали заказа Ответствен…" at bounding box center [332, 158] width 597 height 316
drag, startPoint x: 125, startPoint y: 11, endPoint x: 55, endPoint y: 20, distance: 70.4
click at [55, 20] on div "S_JNJ-833 В работе inProgress Нормальный normal" at bounding box center [147, 18] width 201 height 14
copy link "S_JNJ-833"
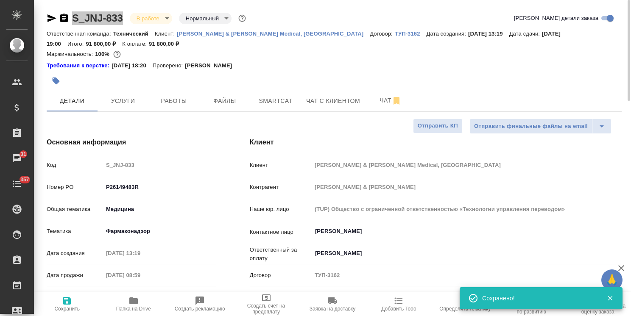
type textarea "x"
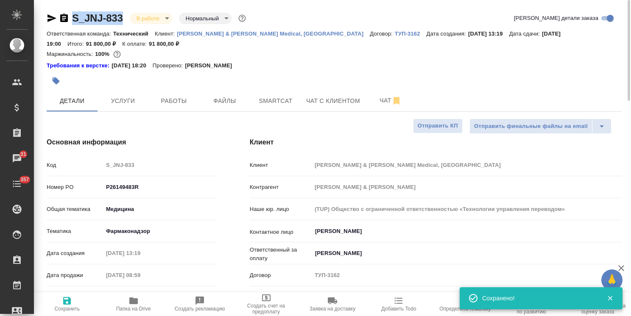
type textarea "x"
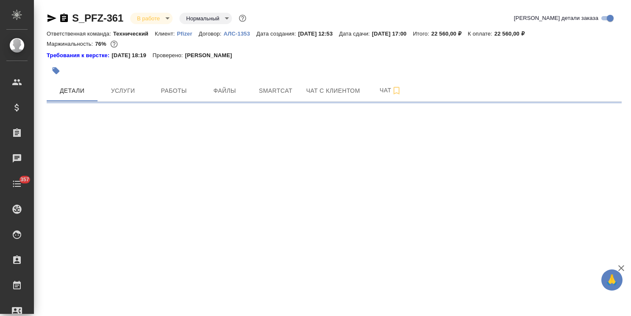
select select "RU"
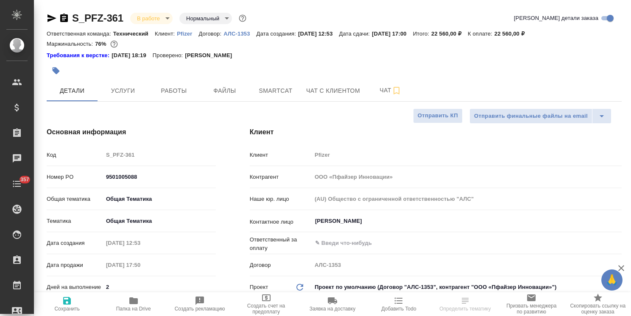
type textarea "x"
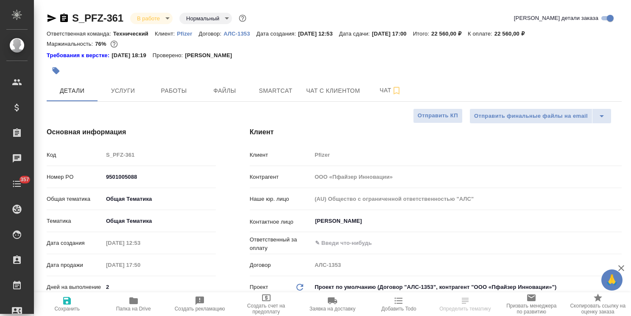
type textarea "x"
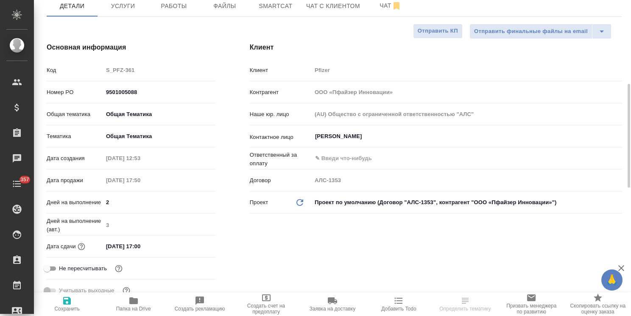
scroll to position [127, 0]
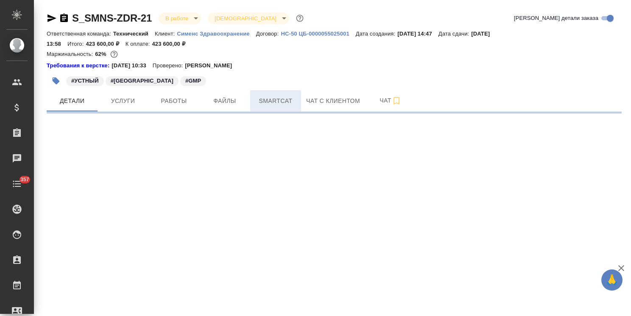
select select "RU"
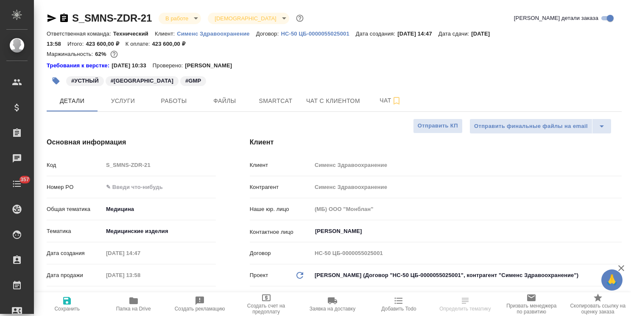
type textarea "x"
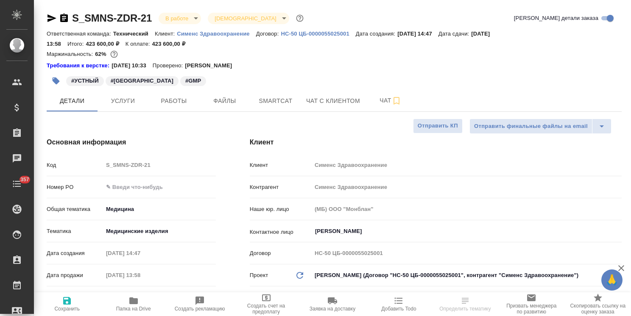
type textarea "x"
drag, startPoint x: 629, startPoint y: 157, endPoint x: 619, endPoint y: 48, distance: 109.0
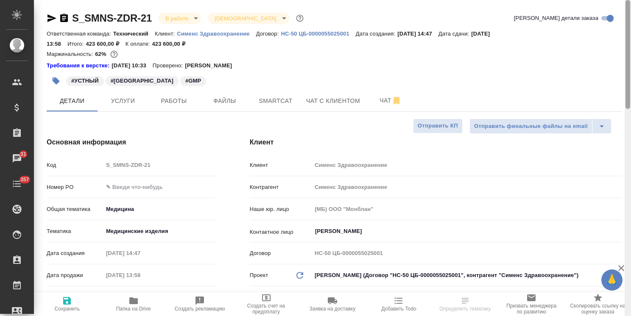
click at [619, 48] on div "S_SMNS-ZDR-21 В работе inProgress Святая троица holyTrinity Кратко детали заказ…" at bounding box center [332, 158] width 597 height 316
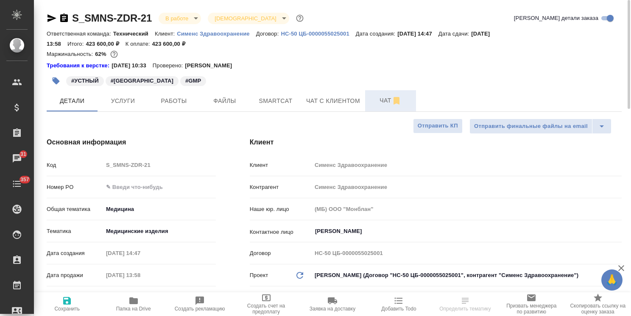
click at [392, 103] on icon "button" at bounding box center [396, 101] width 10 height 10
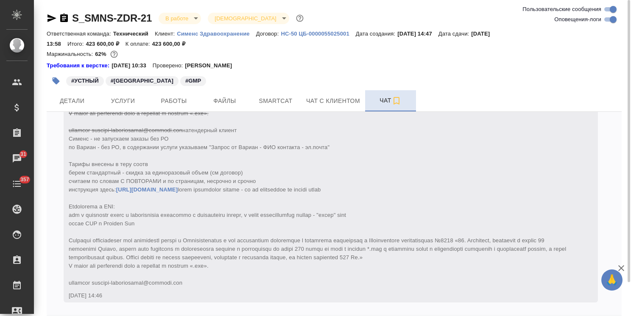
scroll to position [4439, 0]
click at [621, 268] on icon "button" at bounding box center [621, 268] width 6 height 6
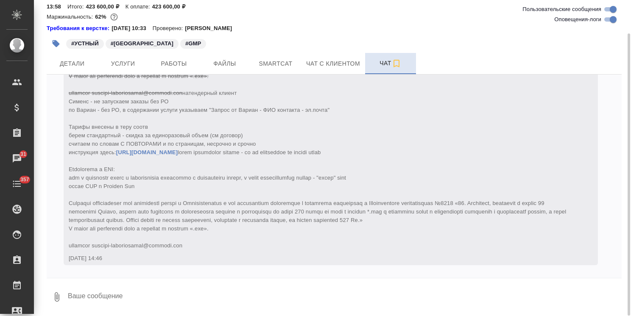
drag, startPoint x: 626, startPoint y: 262, endPoint x: 619, endPoint y: 283, distance: 22.4
click at [628, 277] on div at bounding box center [629, 175] width 3 height 282
click at [119, 293] on textarea at bounding box center [344, 297] width 555 height 29
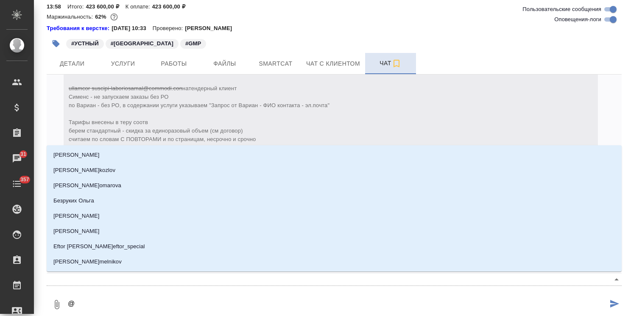
type textarea "@ф"
type input "ф"
type textarea "@фе"
type input "фе"
type textarea "@фео"
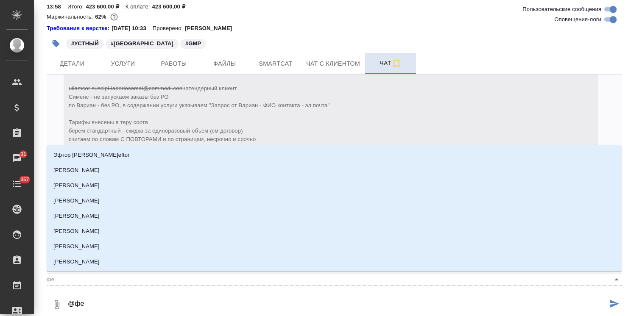
type input "фео"
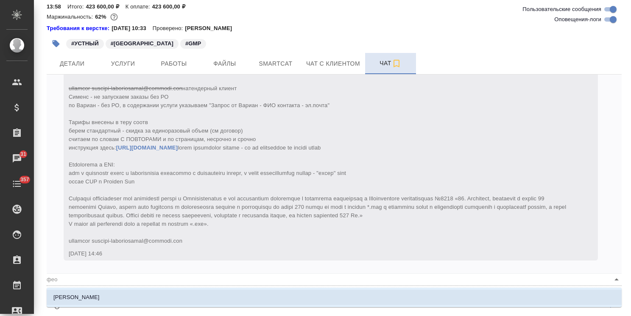
click at [151, 303] on li "[PERSON_NAME]" at bounding box center [334, 297] width 575 height 15
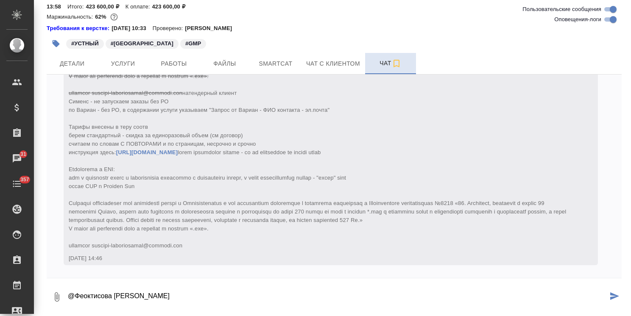
drag, startPoint x: 145, startPoint y: 299, endPoint x: 82, endPoint y: 301, distance: 63.2
click at [82, 301] on textarea "@Феоктисова [PERSON_NAME]" at bounding box center [337, 297] width 541 height 29
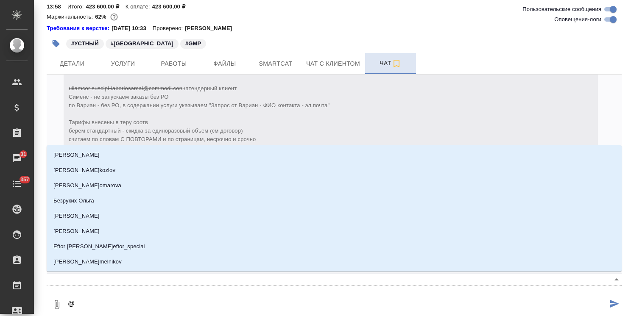
type textarea "@ф"
type input "ф"
type textarea "@фе"
type input "фе"
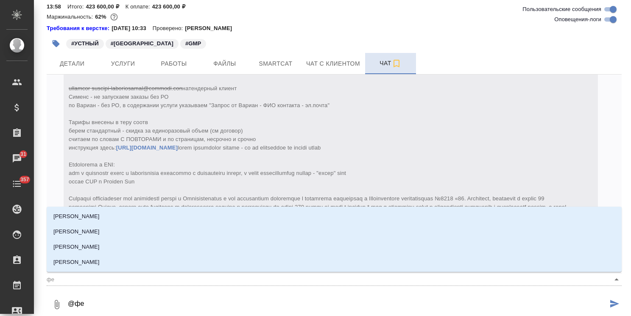
type textarea "@фед"
type input "фед"
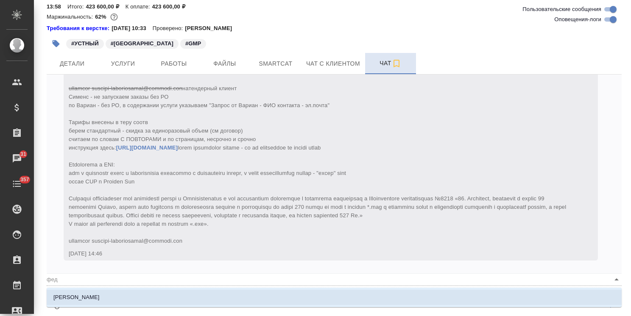
click at [92, 299] on p "[PERSON_NAME]" at bounding box center [76, 297] width 46 height 8
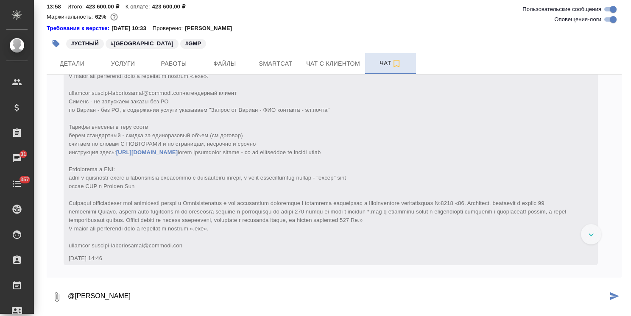
paste textarea "Здравствуйте [PERSON_NAME], Уточните пожалуйста каким образом переводчик будет …"
type textarea "@[PERSON_NAME] [PERSON_NAME], Уточните пожалуйста каким образом переводчик буде…"
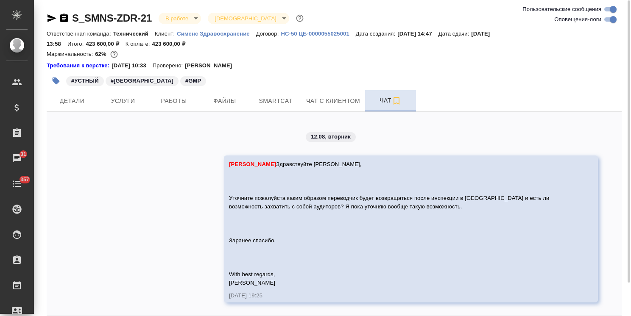
scroll to position [37, 0]
